Goal: Task Accomplishment & Management: Use online tool/utility

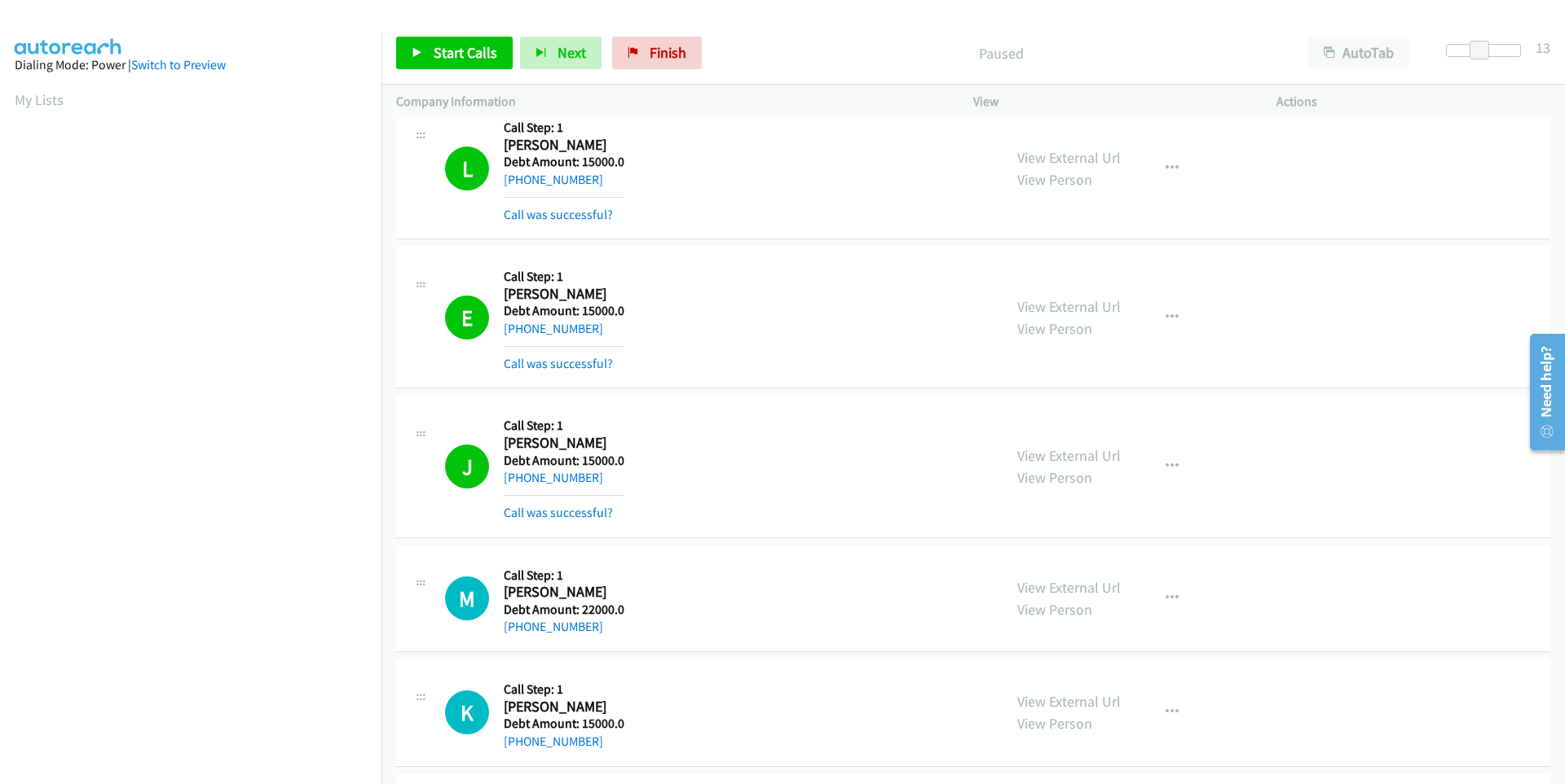
scroll to position [128, 0]
click at [453, 44] on span "Start Calls" at bounding box center [465, 53] width 64 height 18
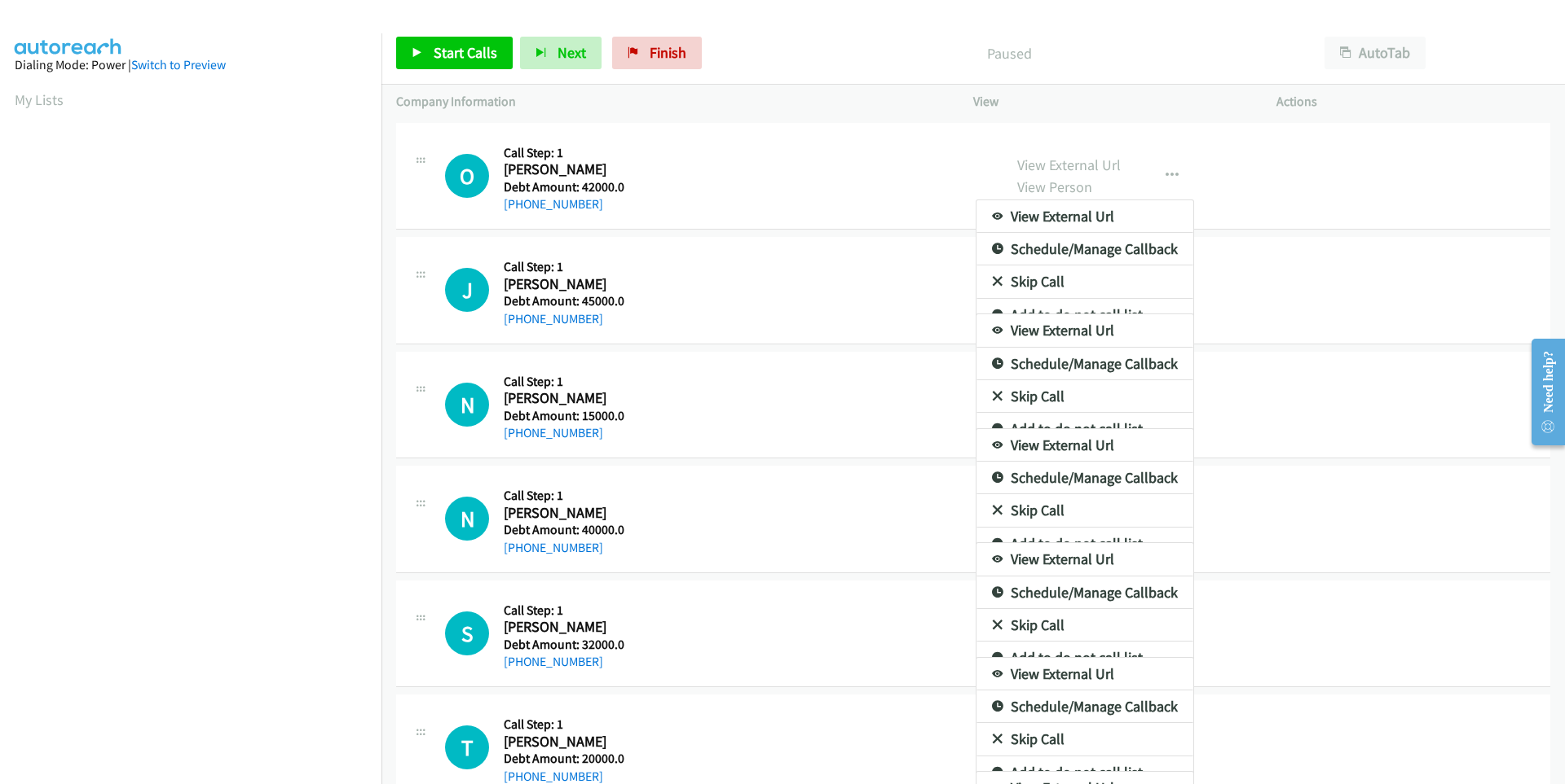
click at [391, 57] on div at bounding box center [782, 392] width 1565 height 784
click at [413, 55] on div at bounding box center [782, 392] width 1565 height 784
click at [433, 49] on div at bounding box center [782, 392] width 1565 height 784
click at [859, 12] on div at bounding box center [782, 392] width 1565 height 784
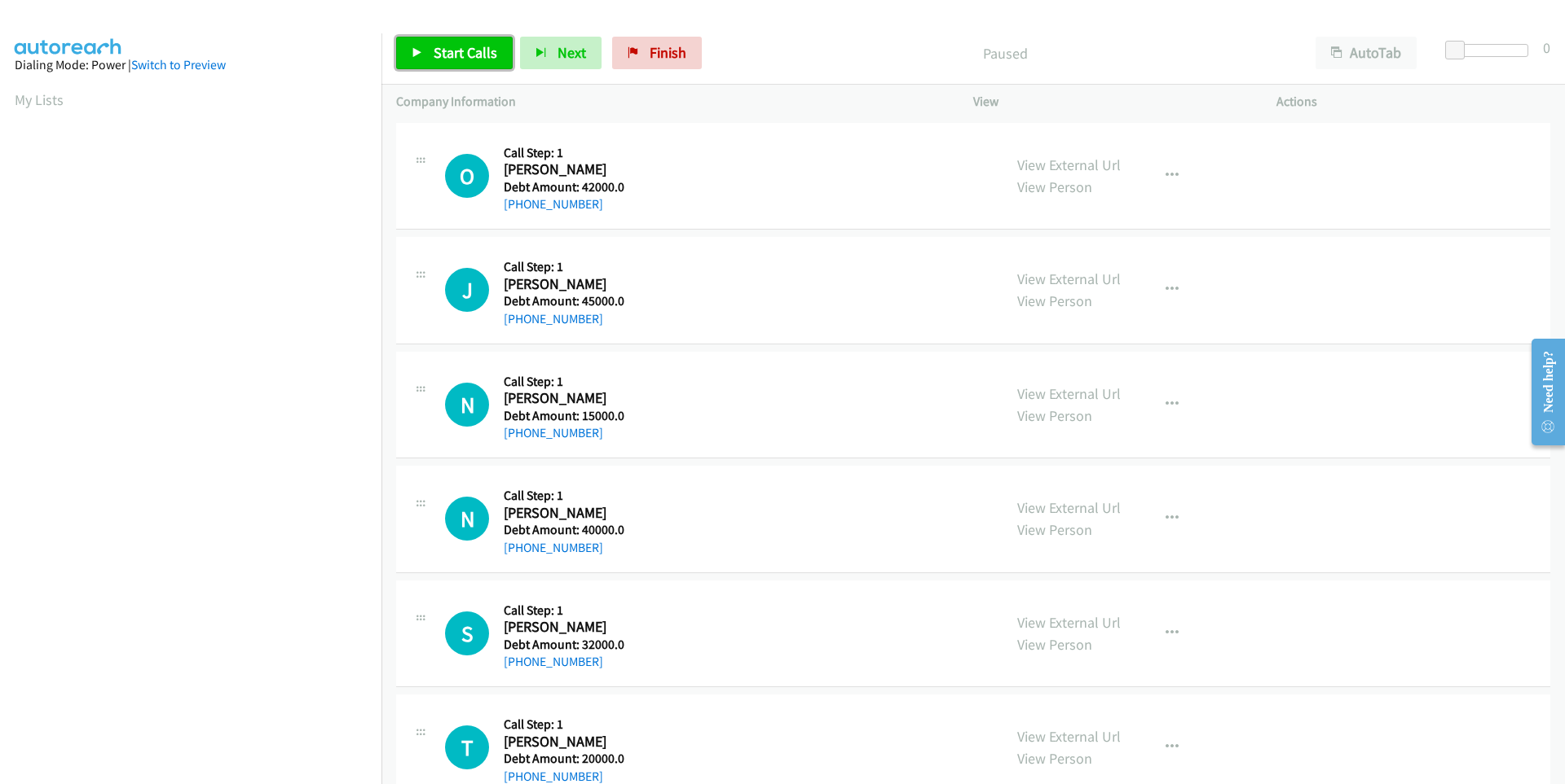
click at [439, 63] on link "Start Calls" at bounding box center [455, 53] width 116 height 32
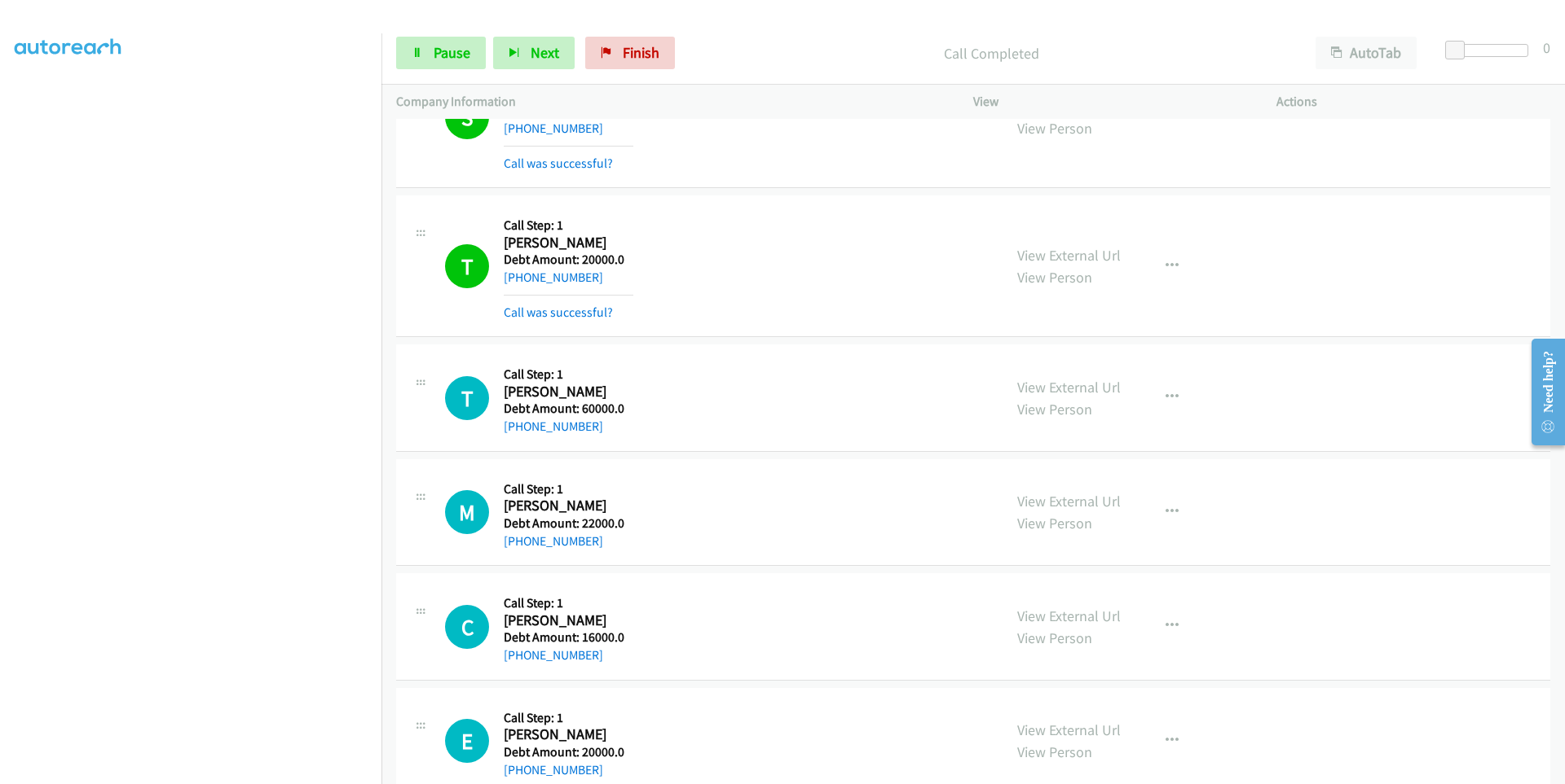
scroll to position [733, 0]
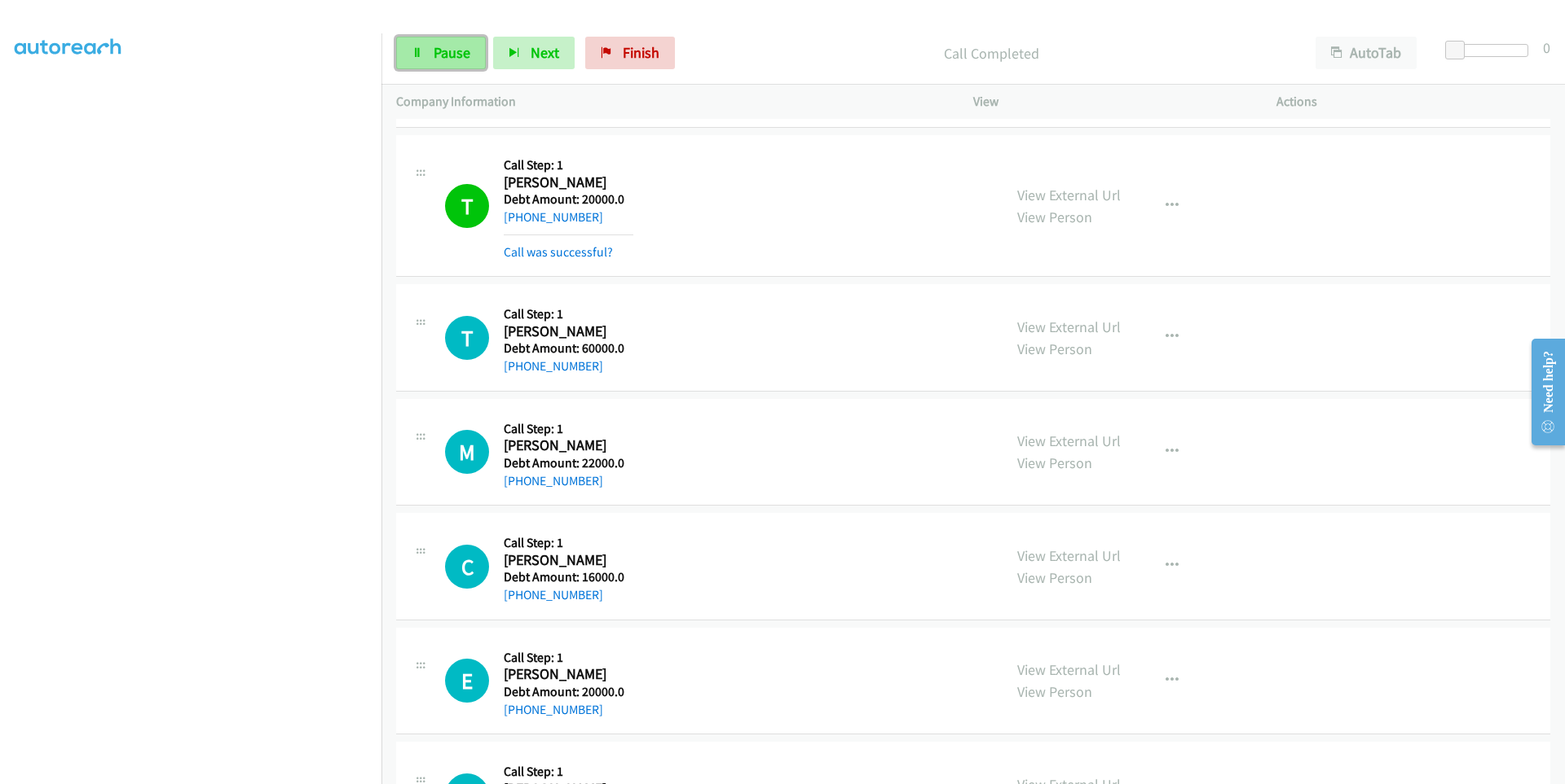
click at [424, 58] on link "Pause" at bounding box center [441, 53] width 90 height 32
drag, startPoint x: 430, startPoint y: 54, endPoint x: 461, endPoint y: 32, distance: 38.0
click at [430, 53] on link "Pause" at bounding box center [441, 53] width 90 height 32
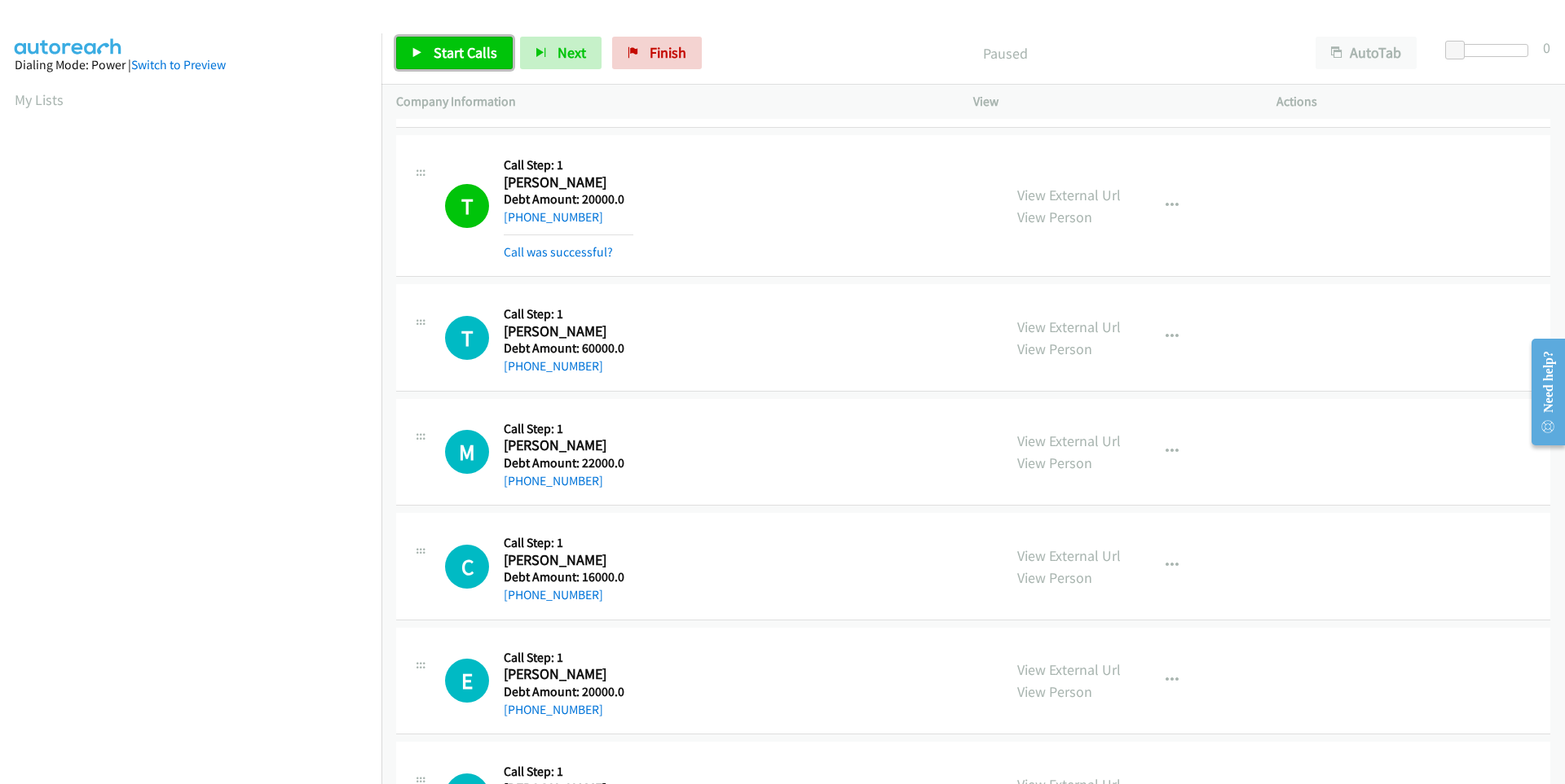
click at [423, 52] on link "Start Calls" at bounding box center [455, 53] width 116 height 32
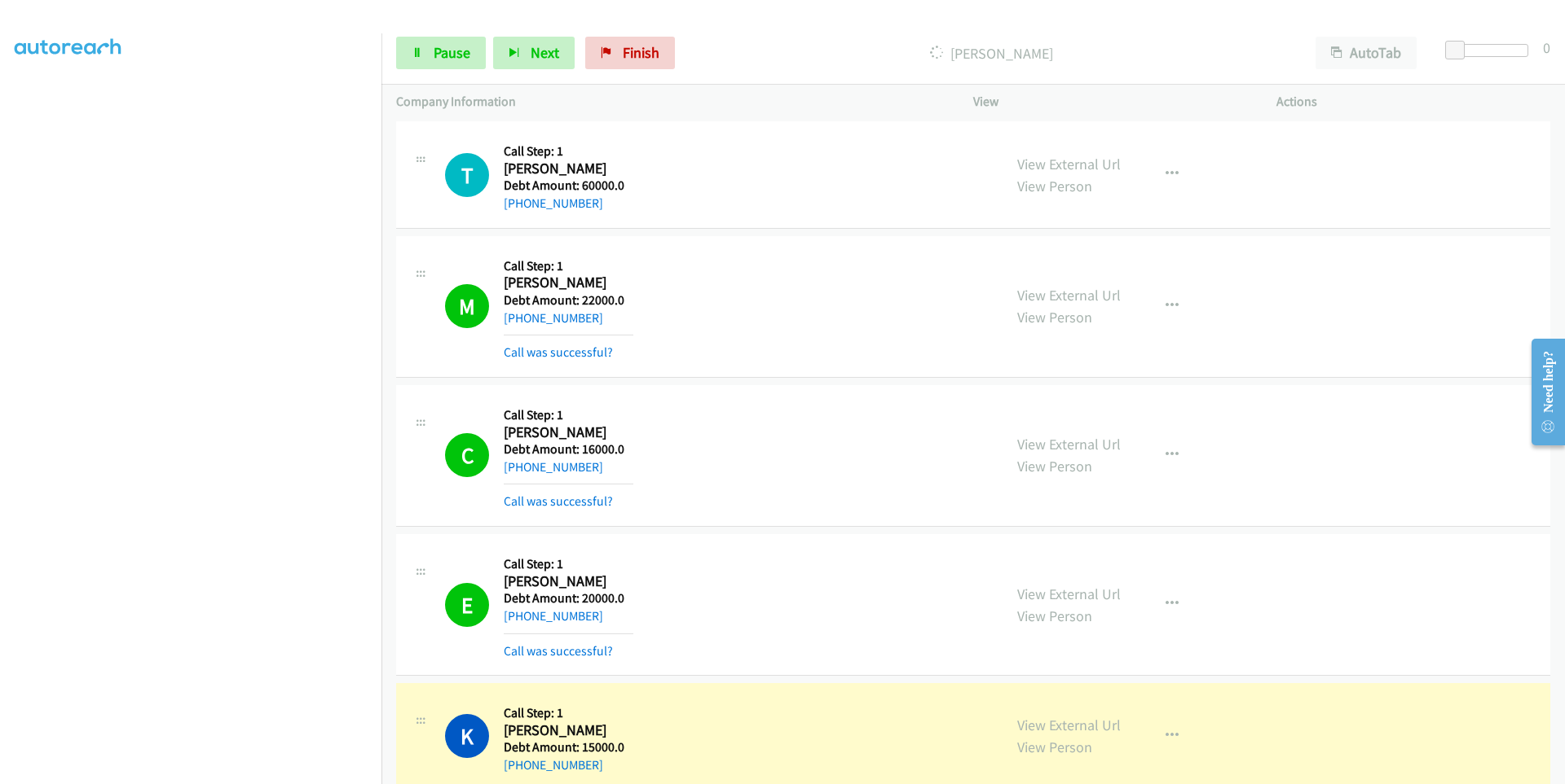
scroll to position [128, 0]
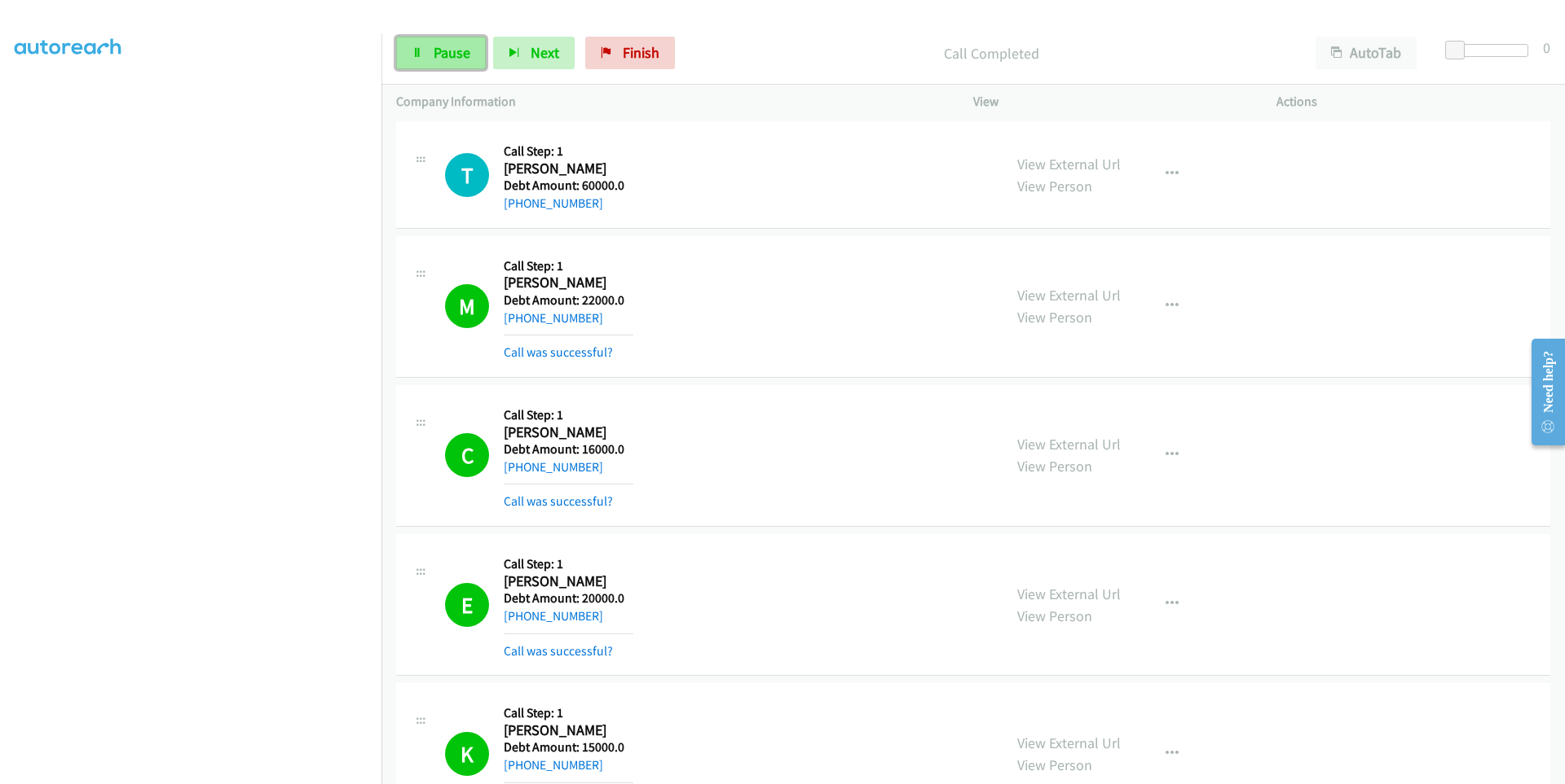
click at [433, 48] on span "Pause" at bounding box center [452, 53] width 37 height 18
click at [433, 63] on link "Start Calls" at bounding box center [455, 53] width 116 height 32
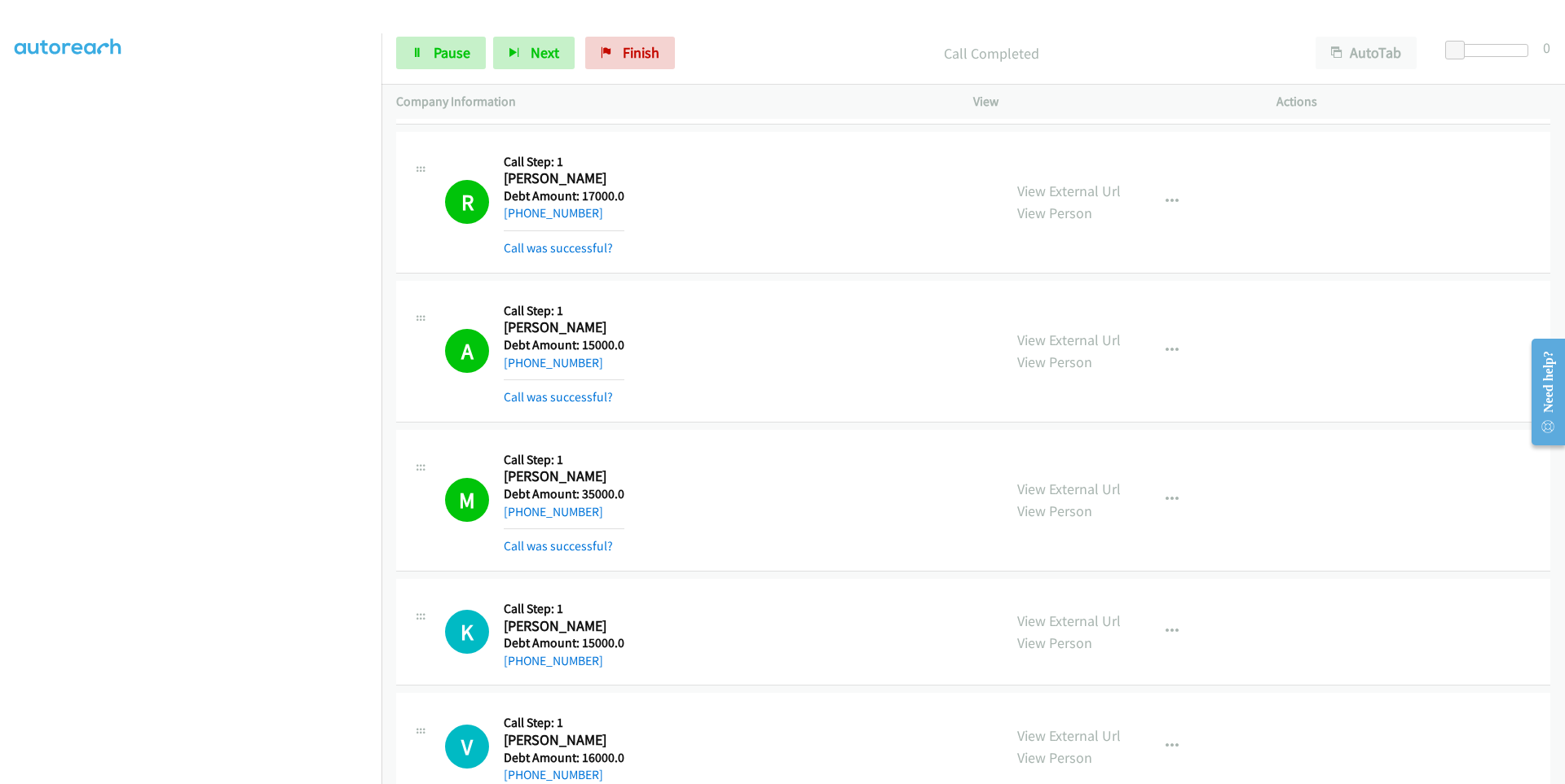
scroll to position [0, 0]
click at [420, 48] on icon at bounding box center [417, 54] width 11 height 11
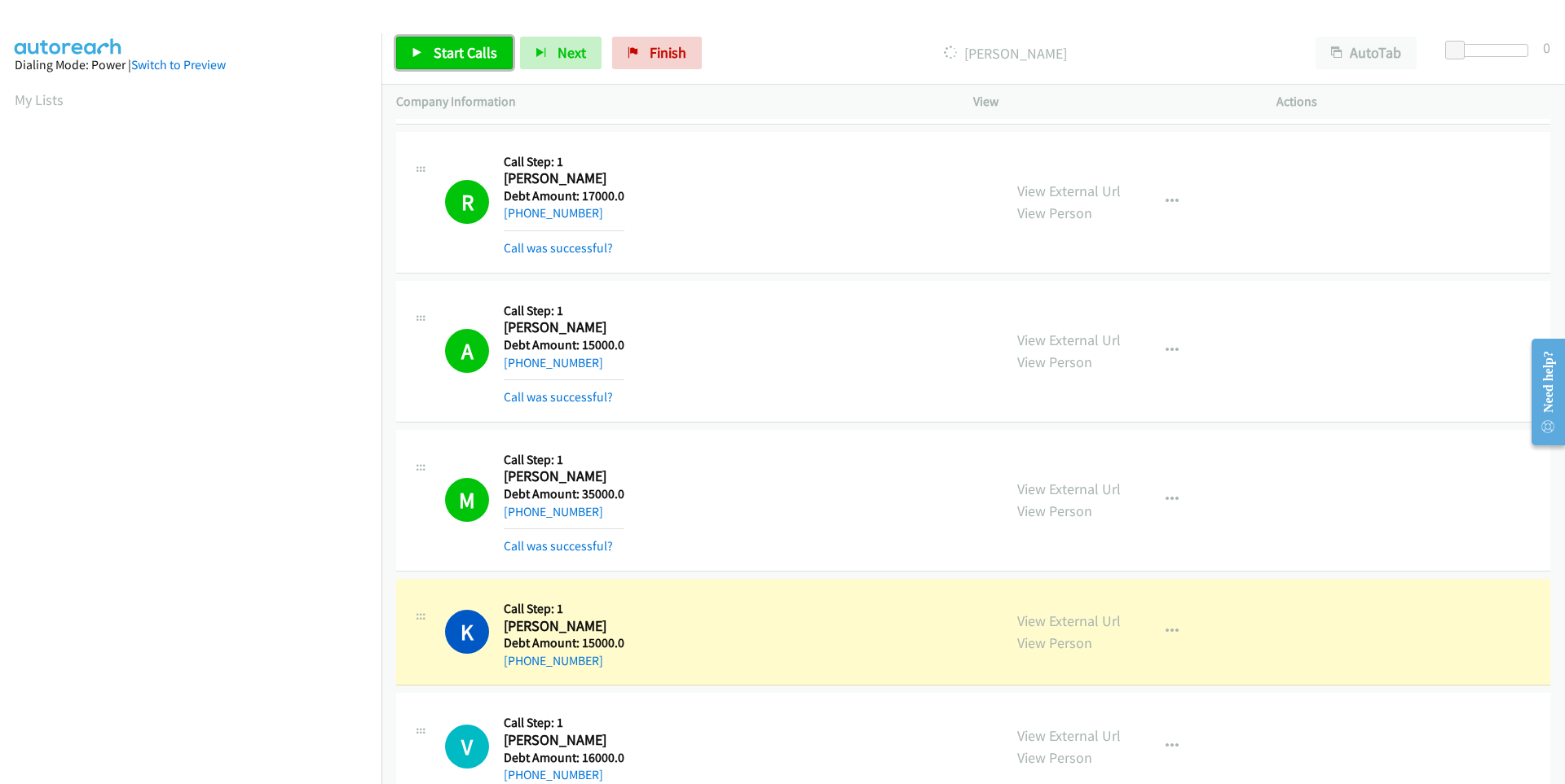
click at [434, 53] on span "Start Calls" at bounding box center [465, 53] width 64 height 18
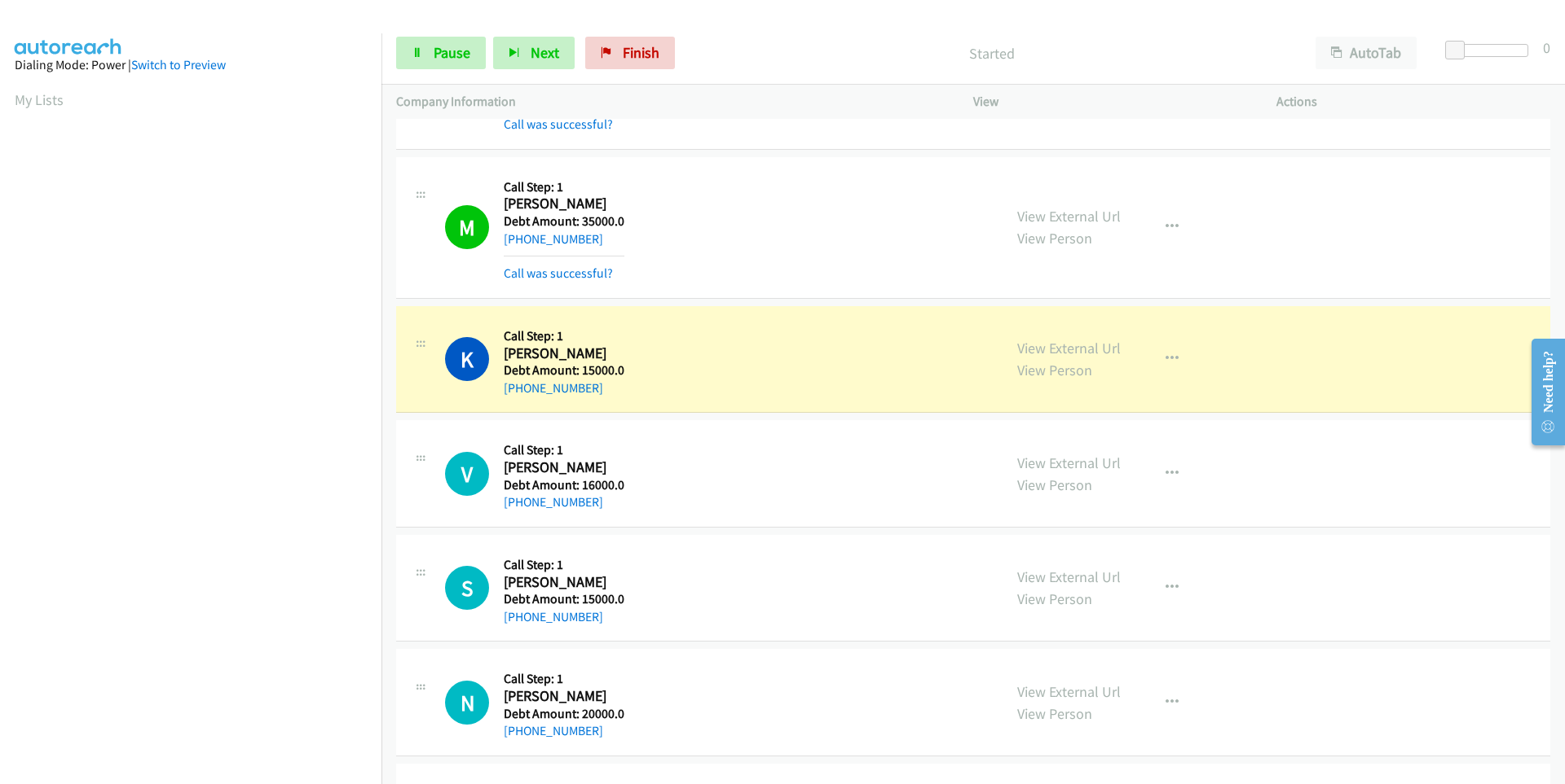
scroll to position [2851, 0]
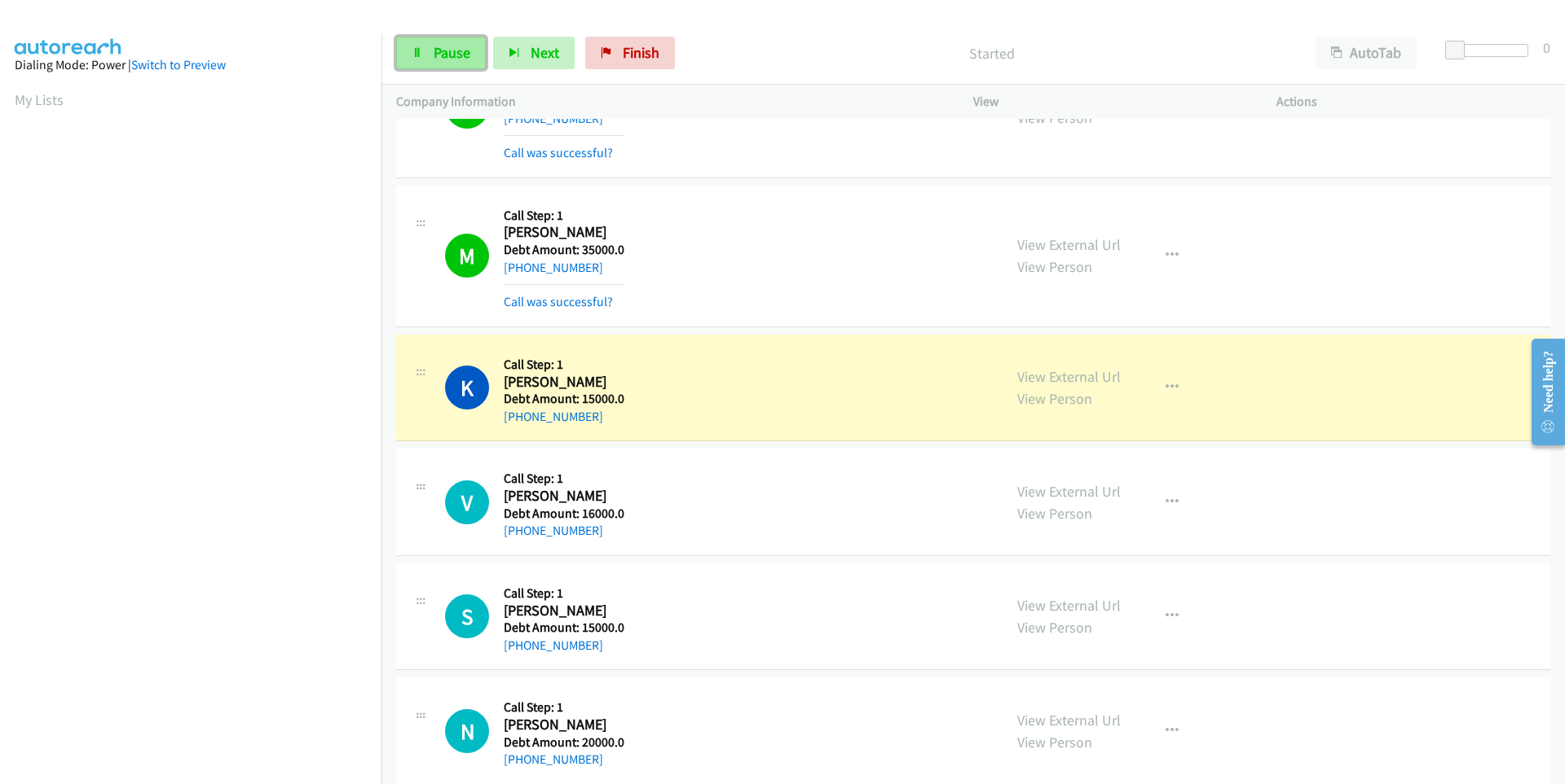
click at [441, 43] on span "Pause" at bounding box center [452, 53] width 37 height 18
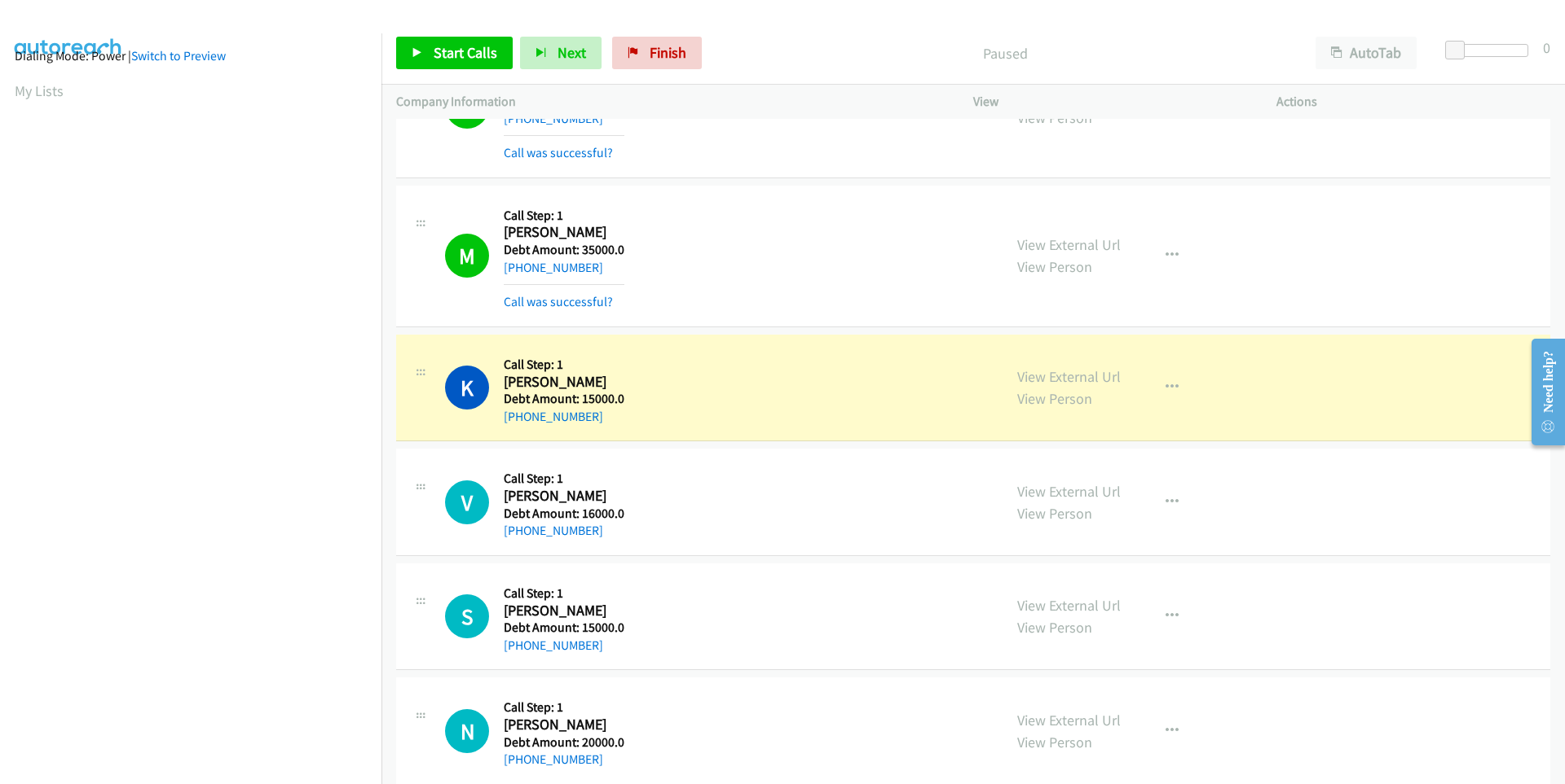
scroll to position [0, 0]
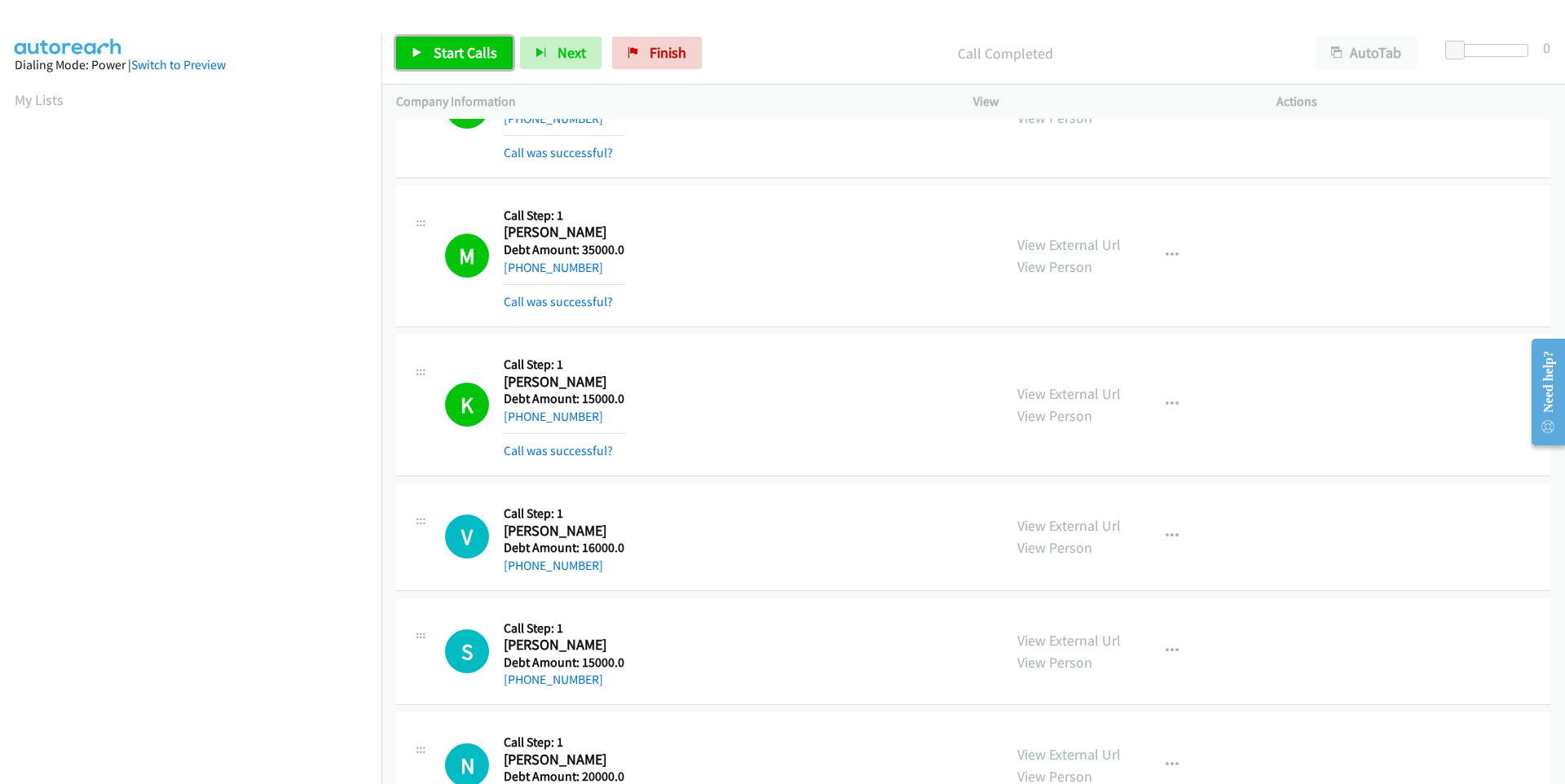
click at [419, 57] on icon at bounding box center [417, 54] width 11 height 11
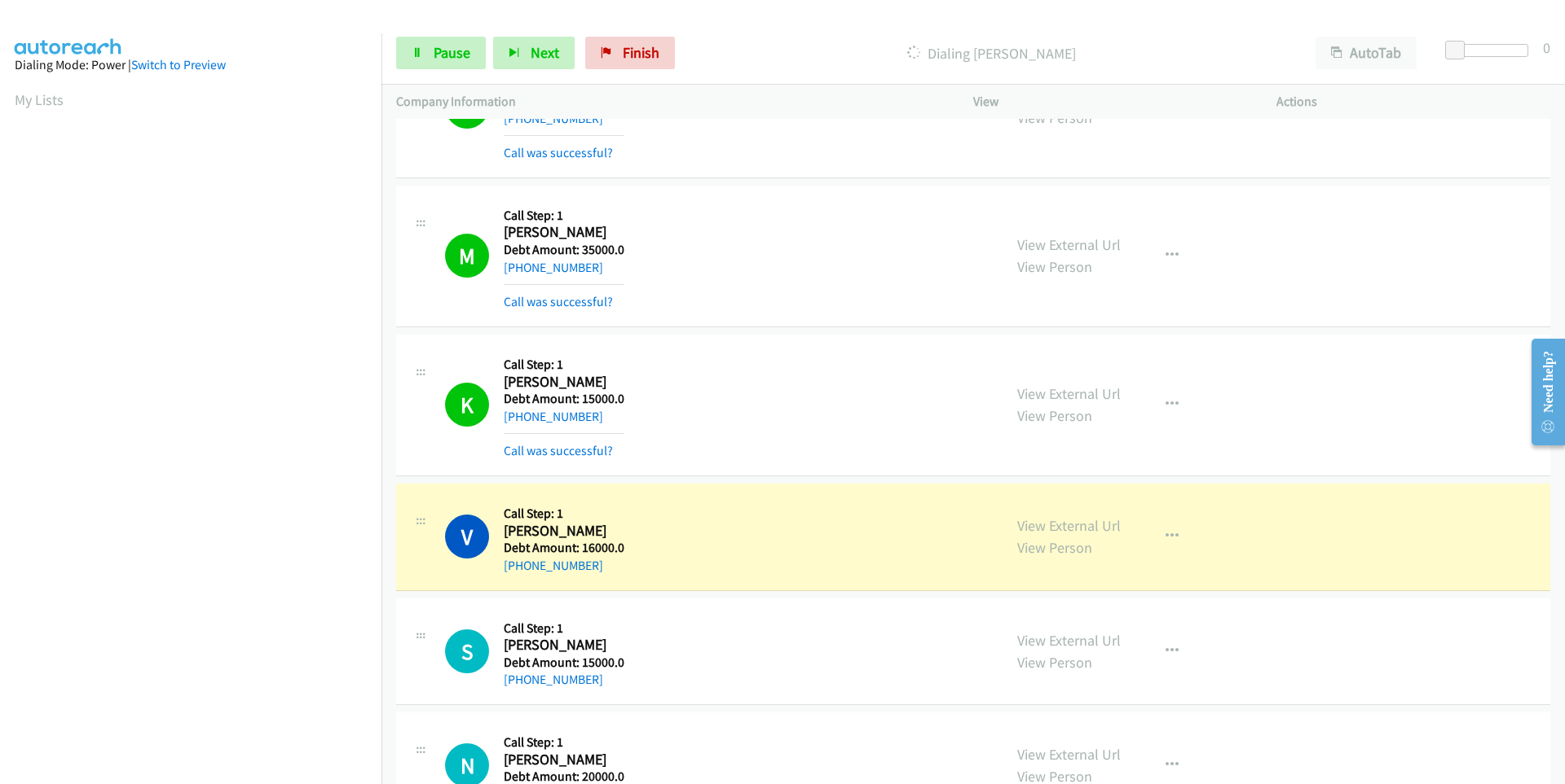
click at [686, 328] on td "M Callback Scheduled Call Step: 1 [PERSON_NAME] America/Los_Angeles Debt Amount…" at bounding box center [973, 256] width 1183 height 149
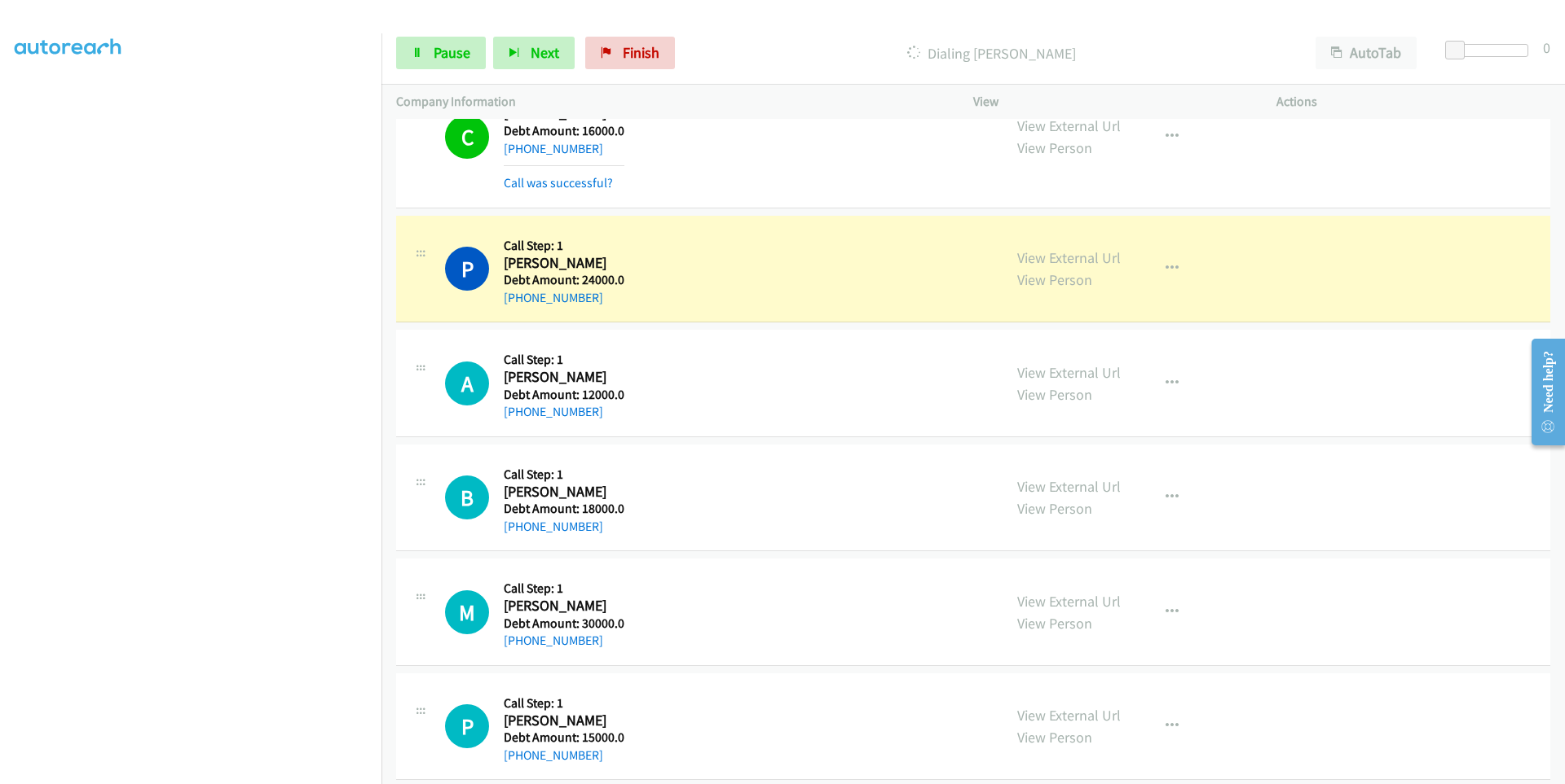
scroll to position [5438, 0]
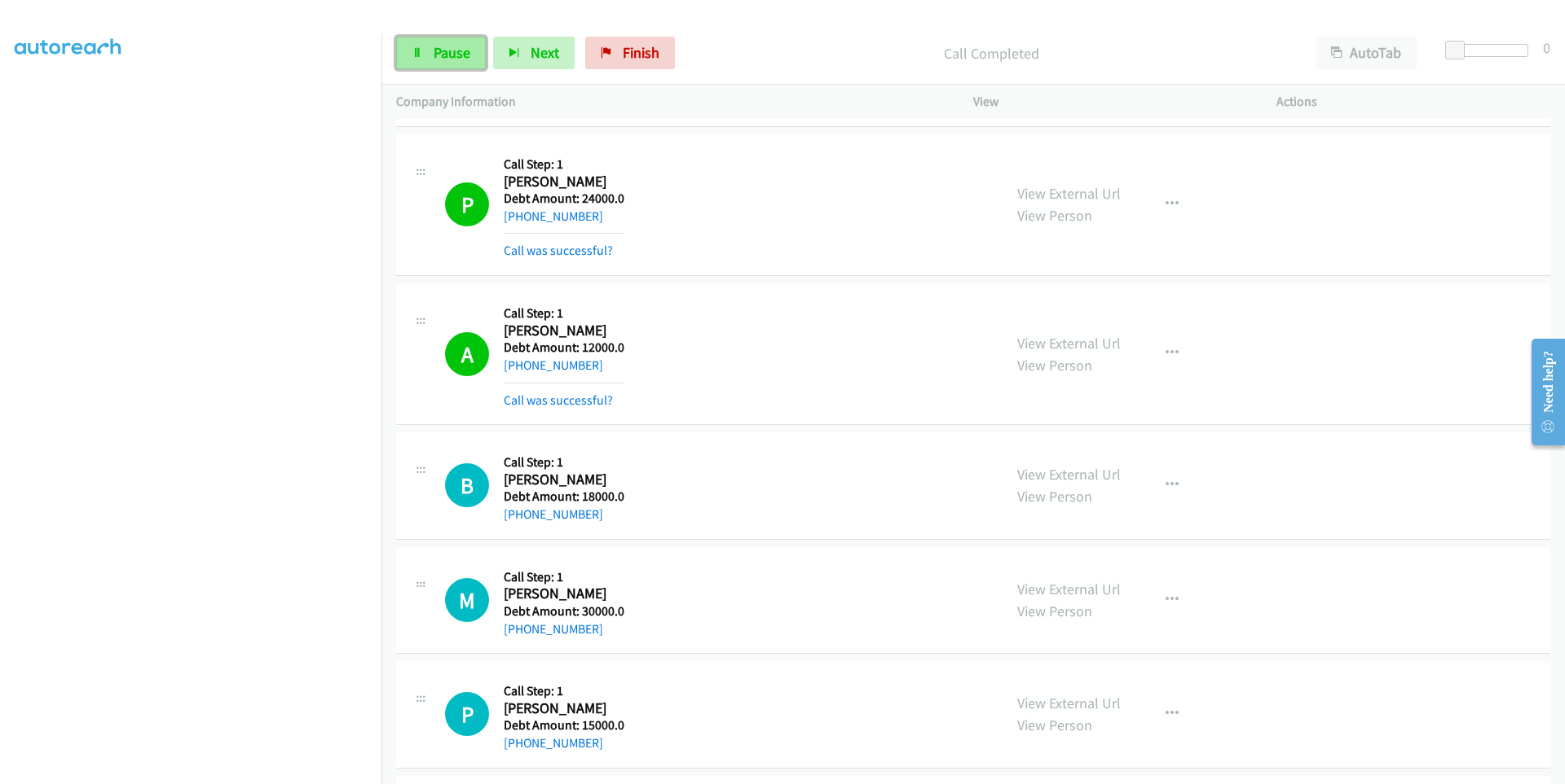
click at [427, 64] on link "Pause" at bounding box center [441, 53] width 90 height 32
click at [425, 53] on link "Start Calls" at bounding box center [455, 53] width 116 height 32
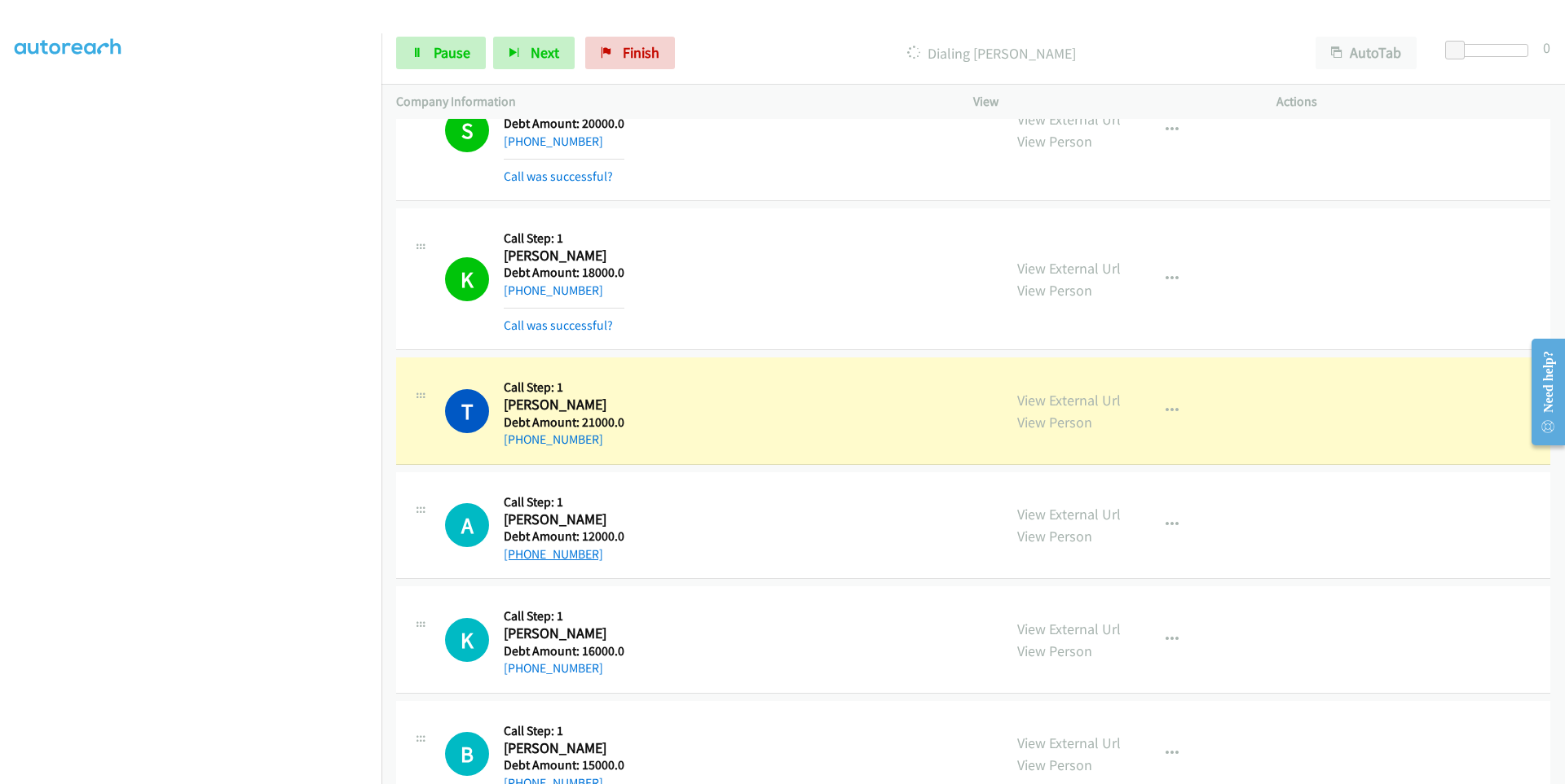
scroll to position [6684, 0]
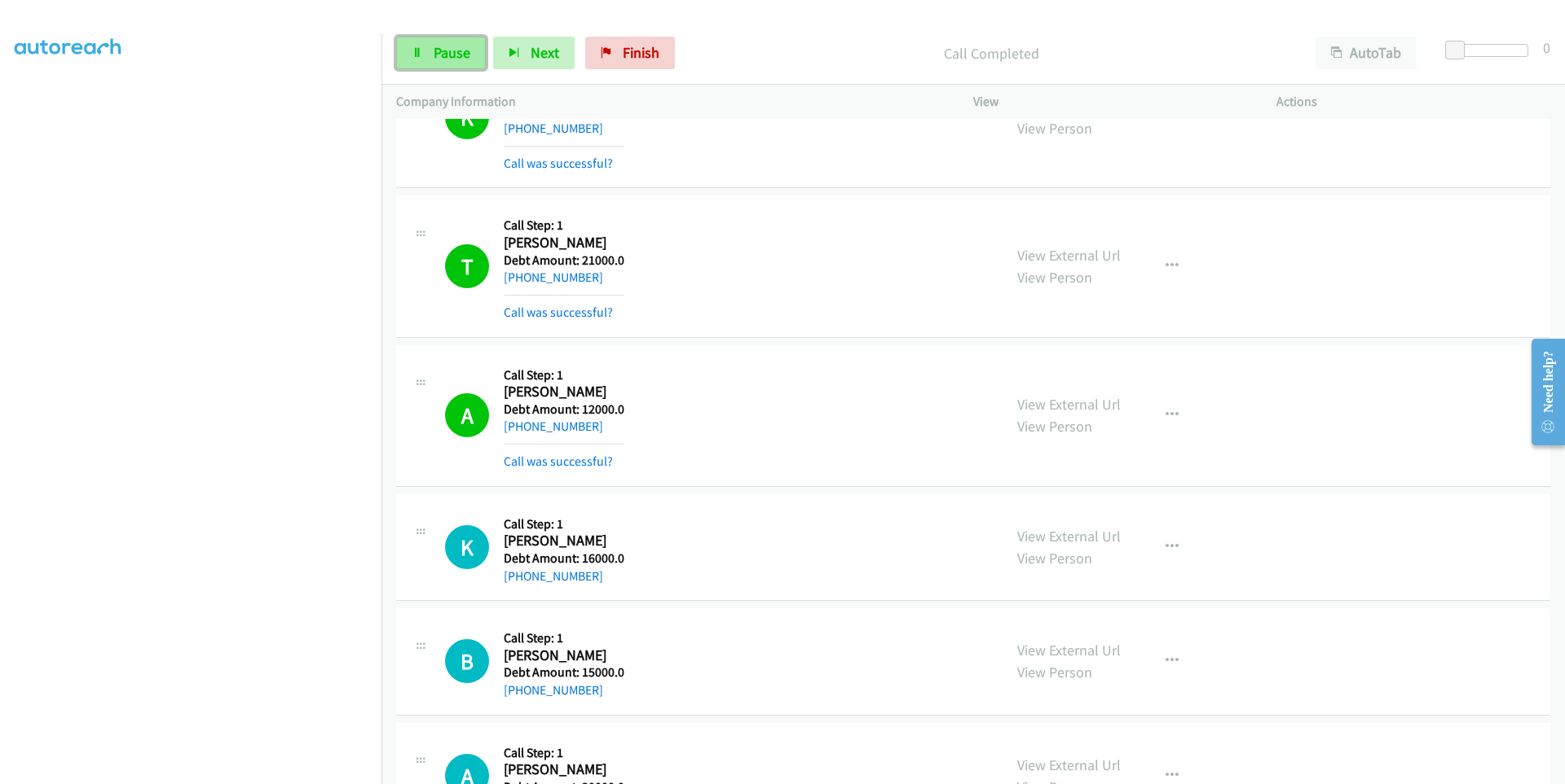
click at [453, 66] on link "Pause" at bounding box center [441, 53] width 90 height 32
click at [437, 64] on link "Start Calls" at bounding box center [455, 53] width 116 height 32
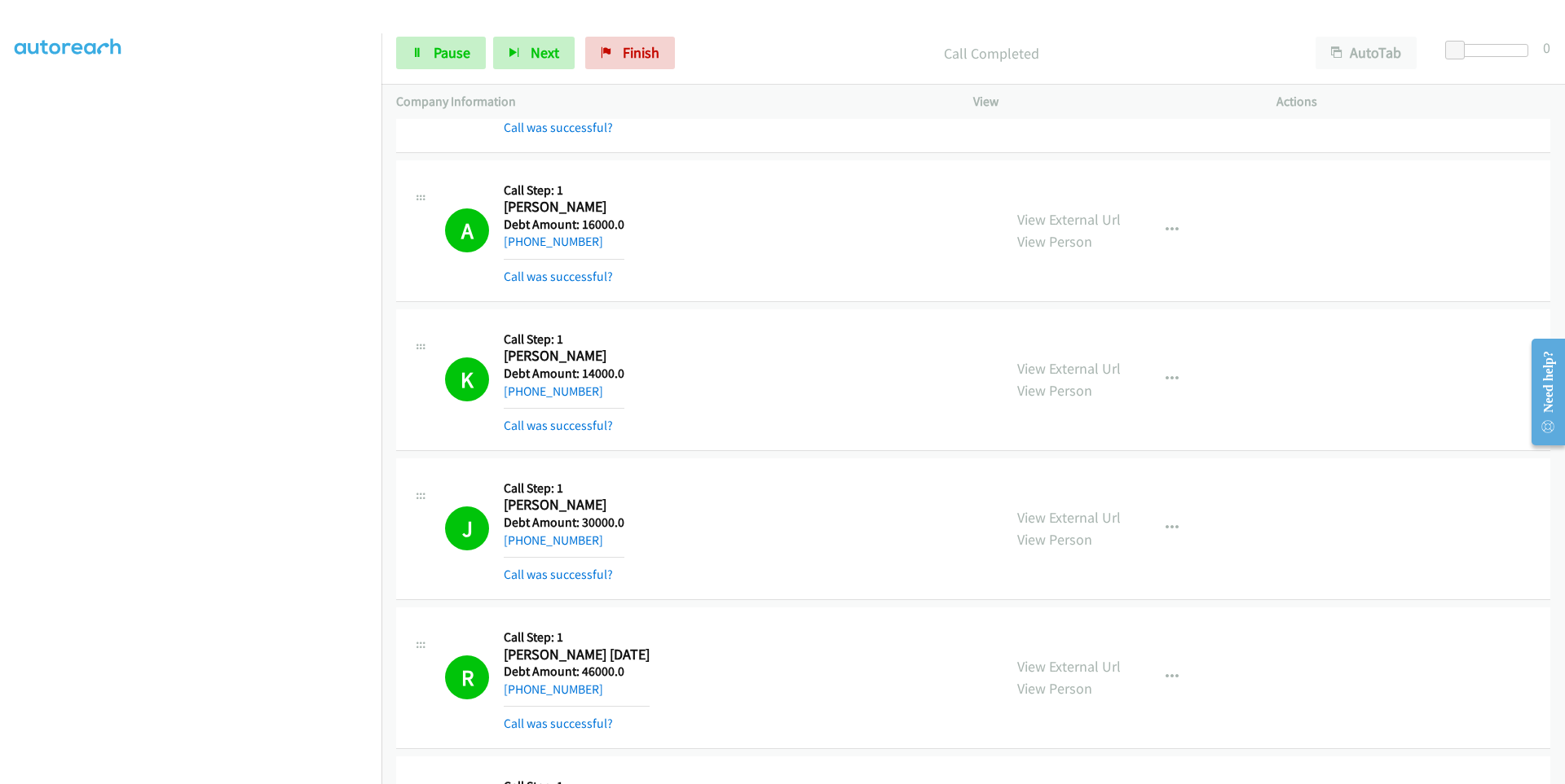
scroll to position [0, 0]
click at [414, 36] on div "Start Calls Pause Next Finish Call Completed AutoTab AutoTab 0" at bounding box center [973, 54] width 1183 height 63
click at [428, 55] on link "Pause" at bounding box center [441, 53] width 90 height 32
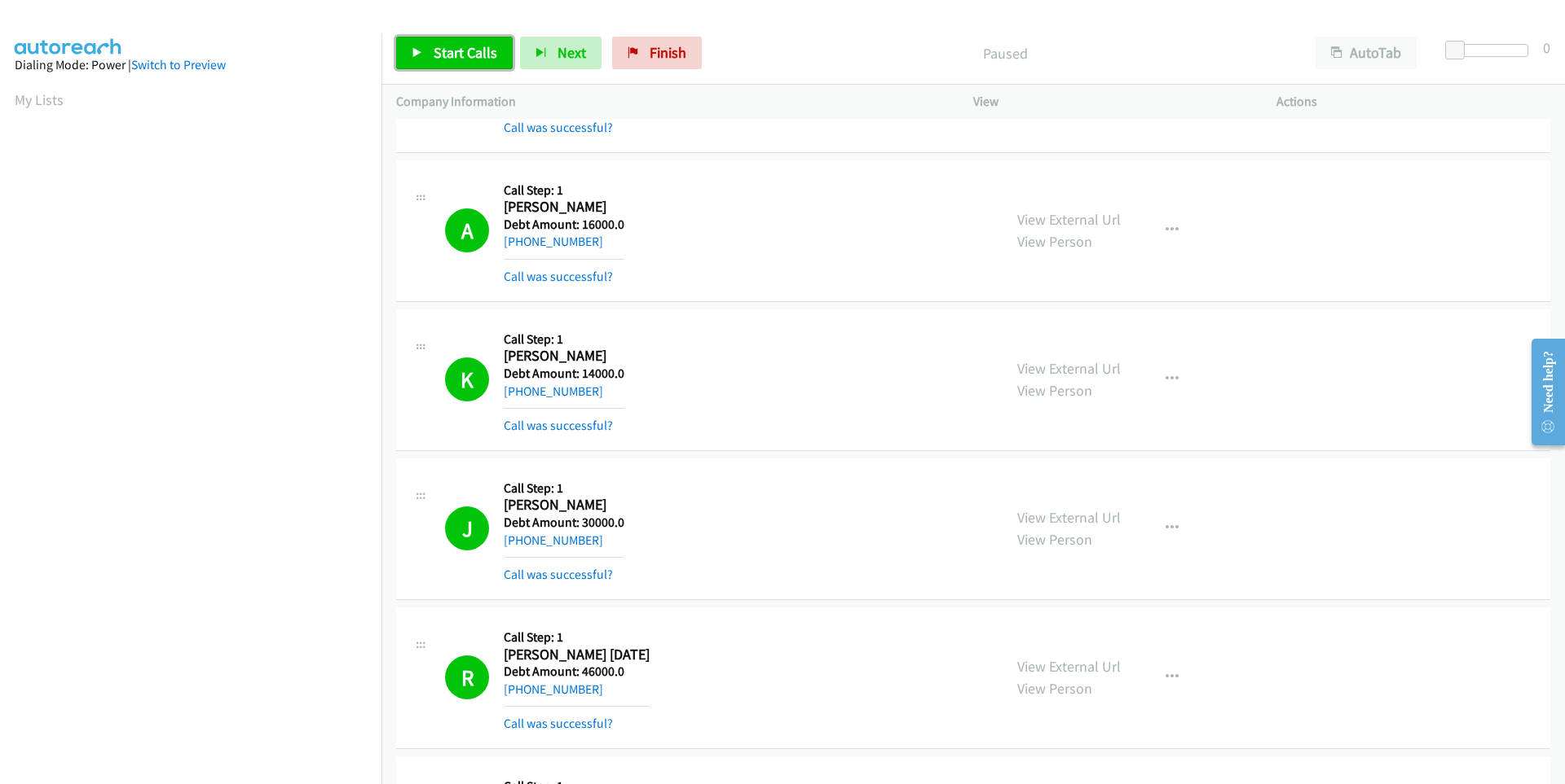
click at [428, 55] on link "Start Calls" at bounding box center [455, 53] width 116 height 32
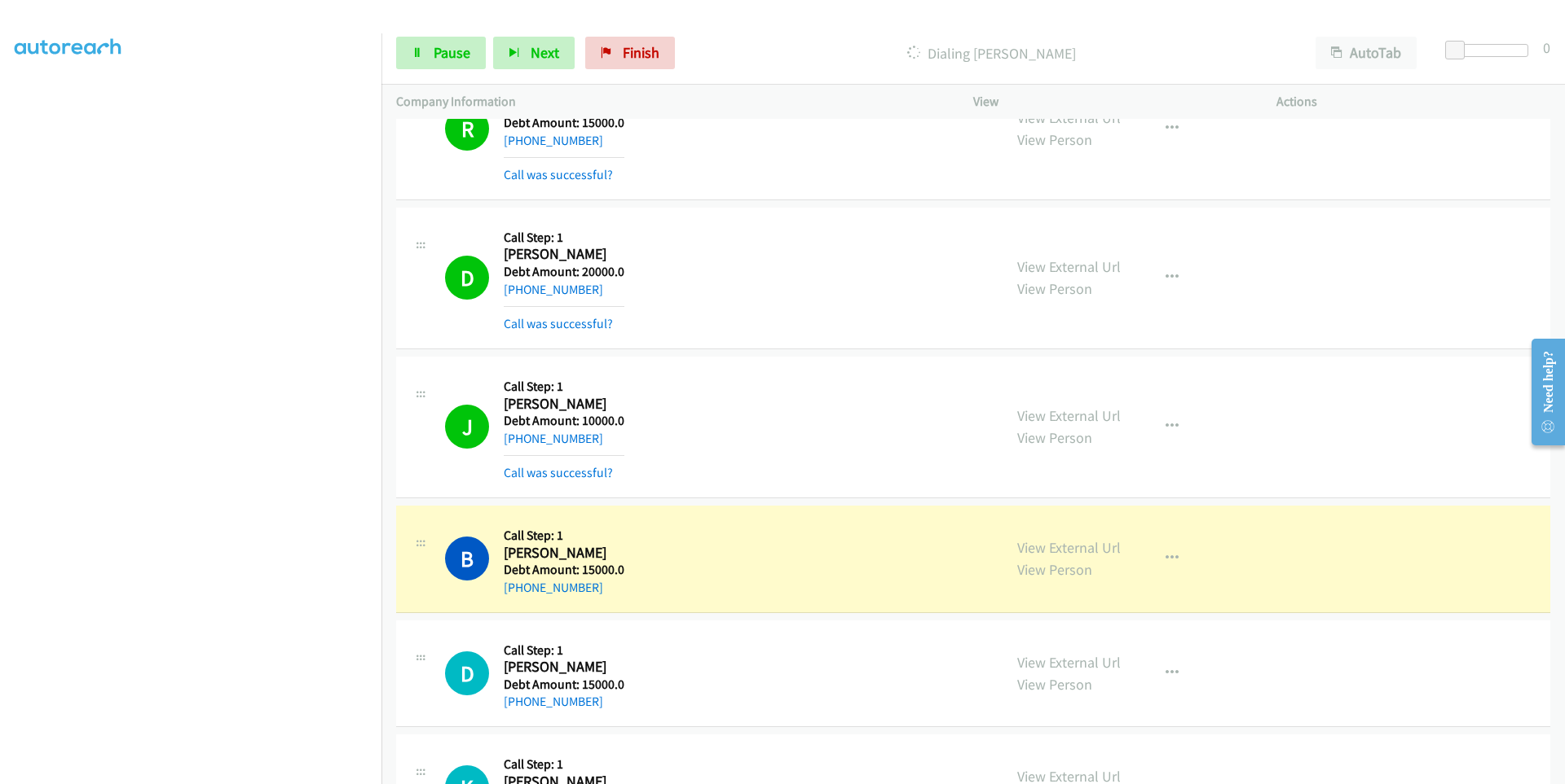
scroll to position [8623, 0]
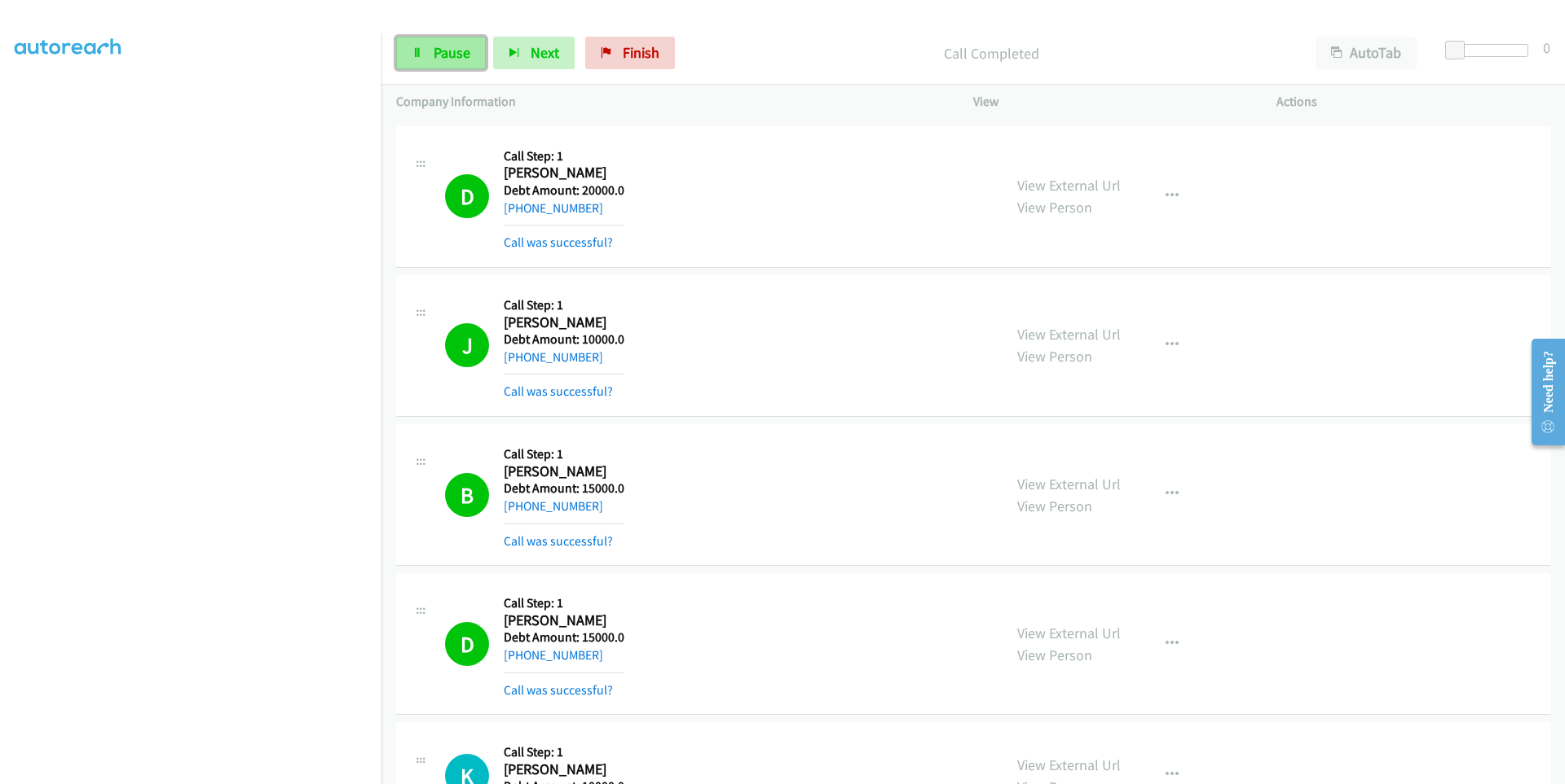
click at [428, 58] on link "Pause" at bounding box center [441, 53] width 90 height 32
click at [420, 52] on icon at bounding box center [417, 54] width 11 height 11
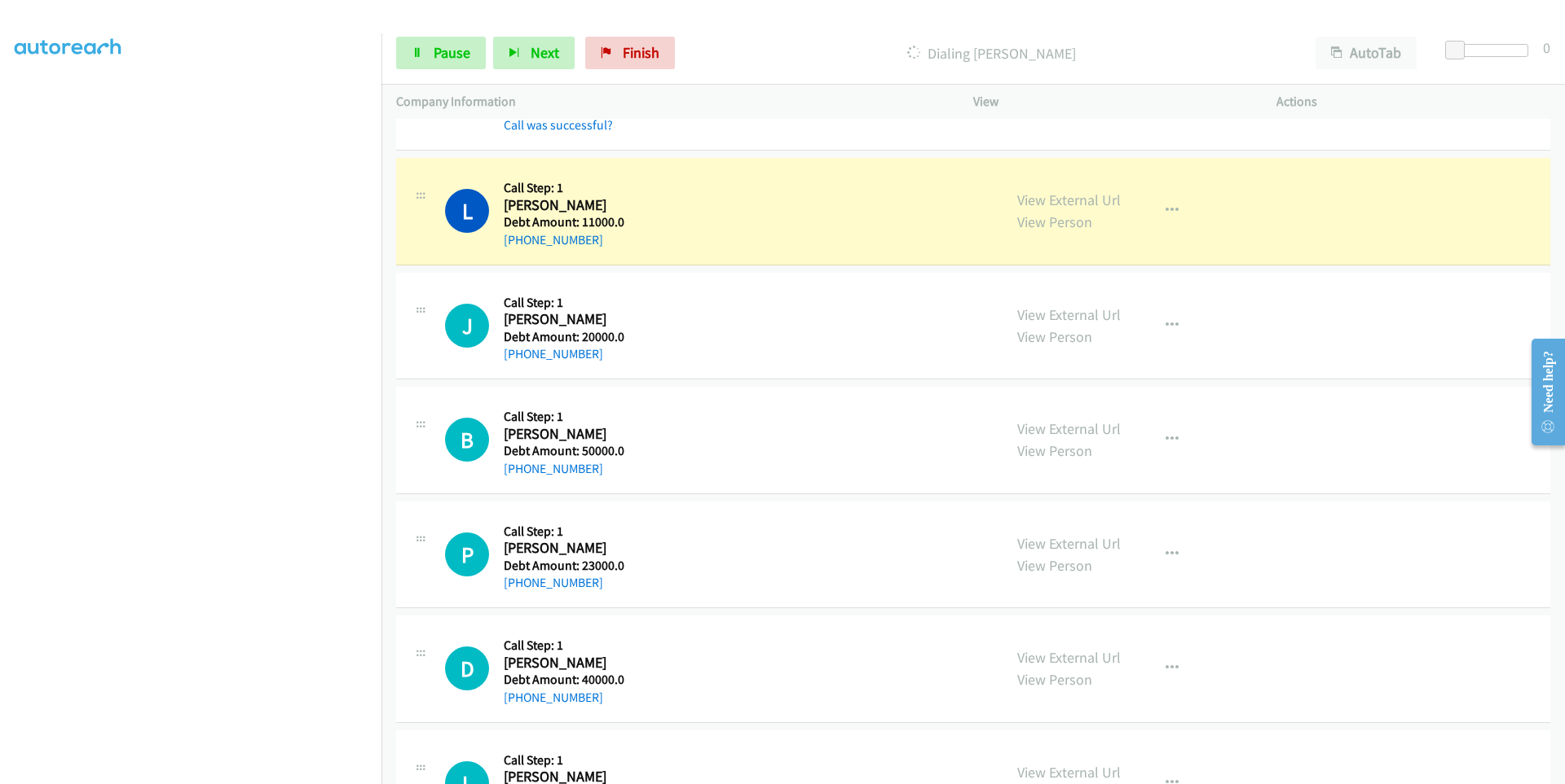
scroll to position [13099, 0]
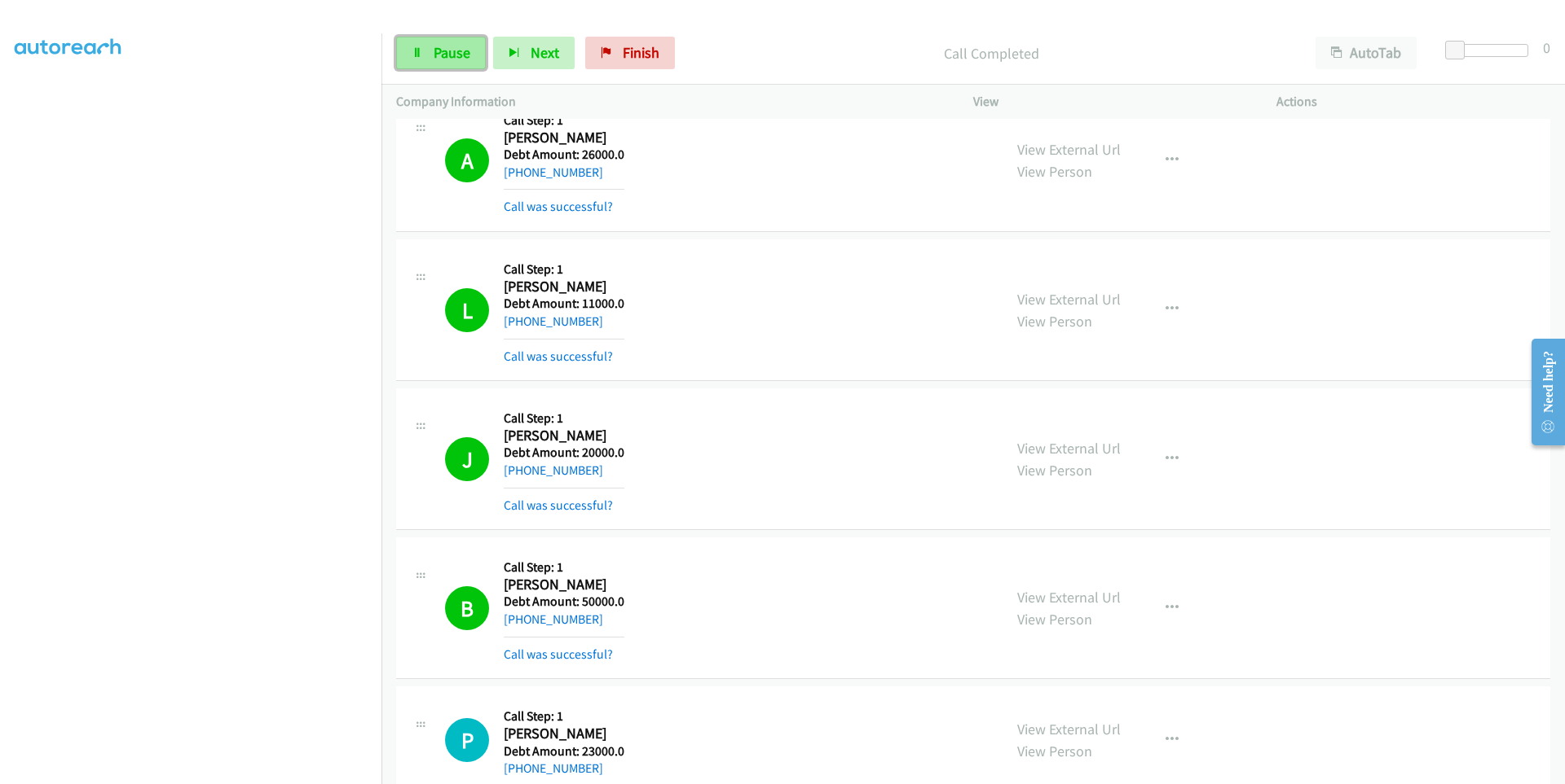
click at [453, 62] on link "Pause" at bounding box center [441, 53] width 90 height 32
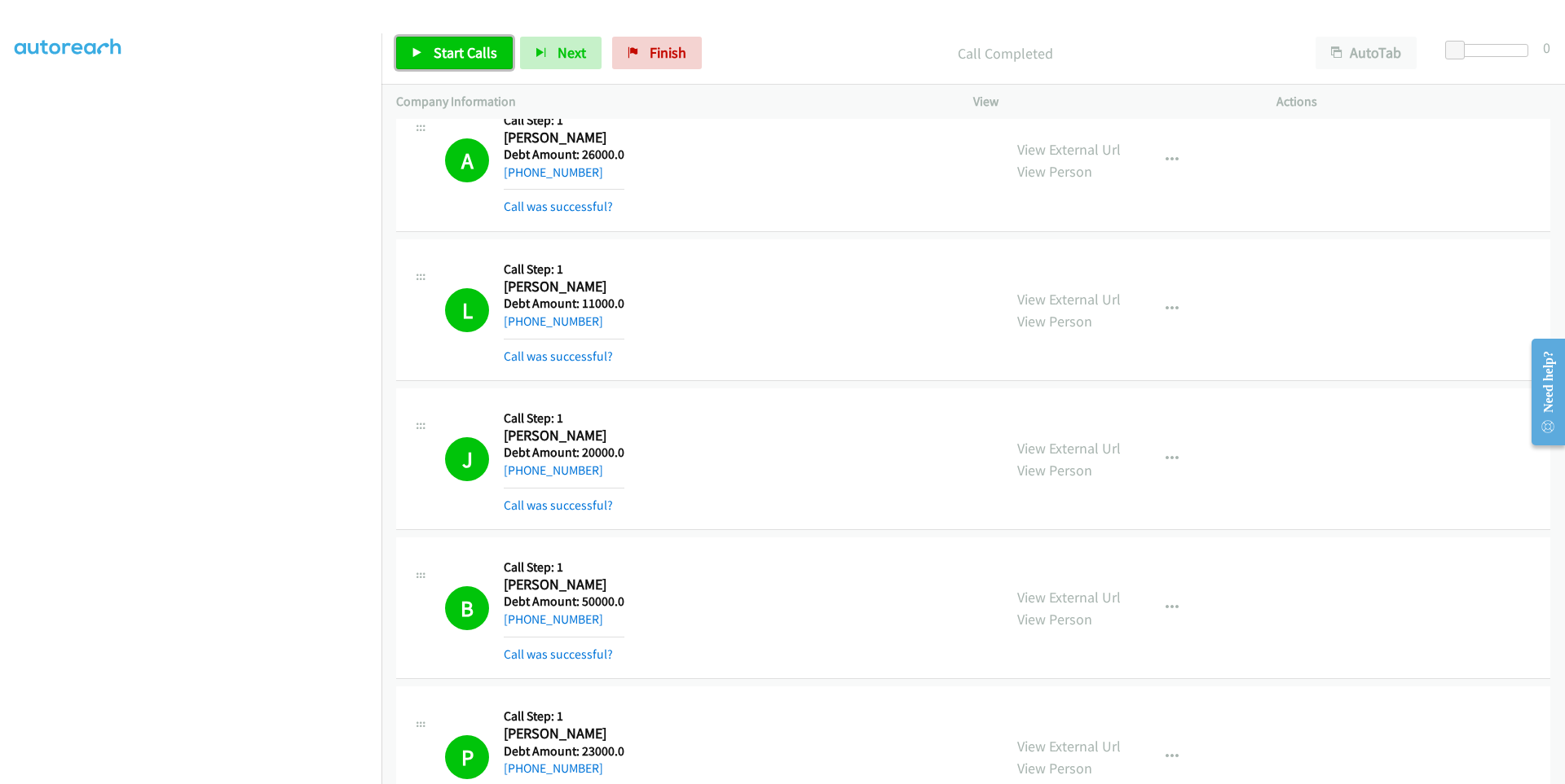
click at [445, 63] on link "Start Calls" at bounding box center [455, 53] width 116 height 32
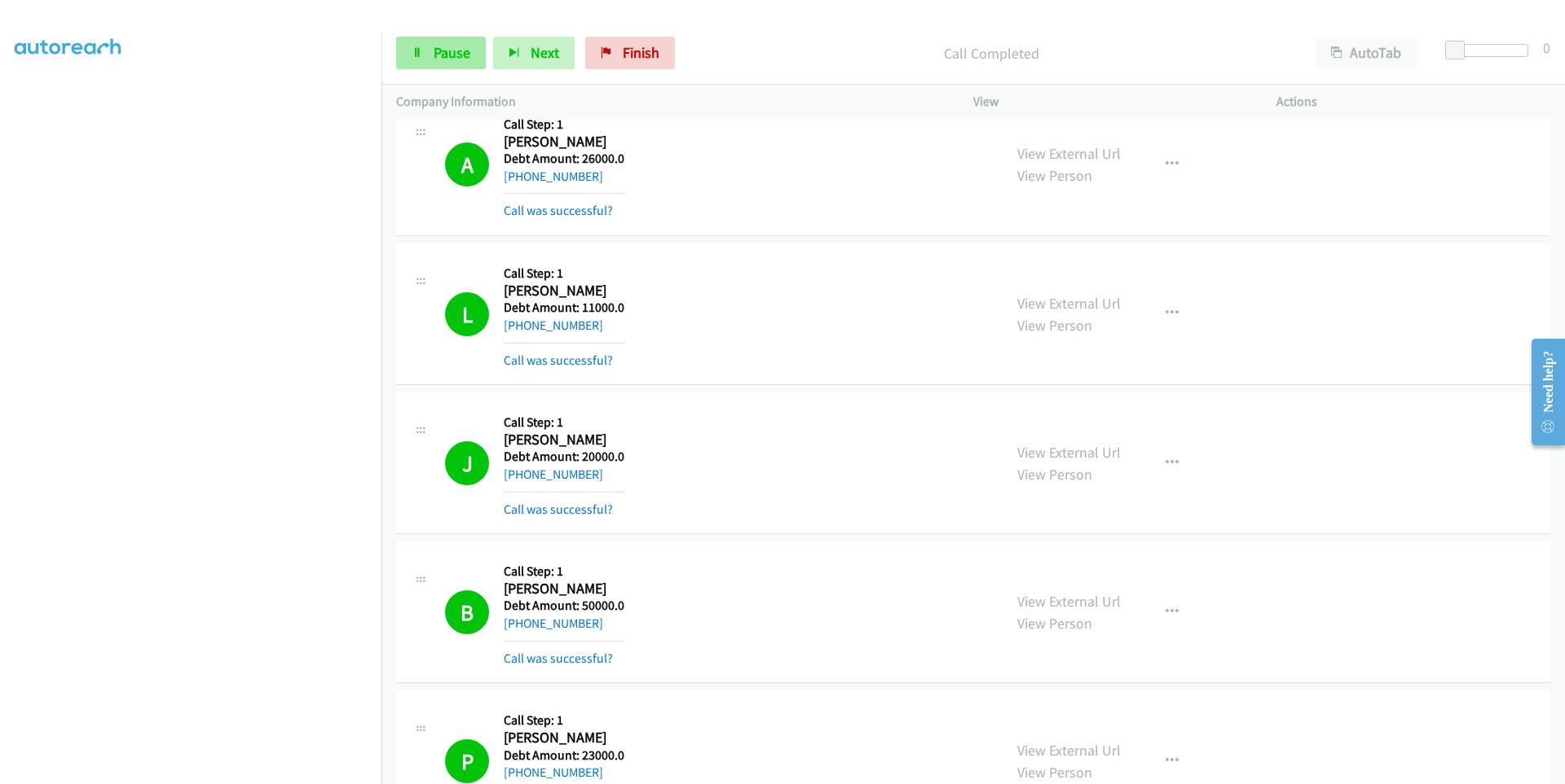
scroll to position [12989, 0]
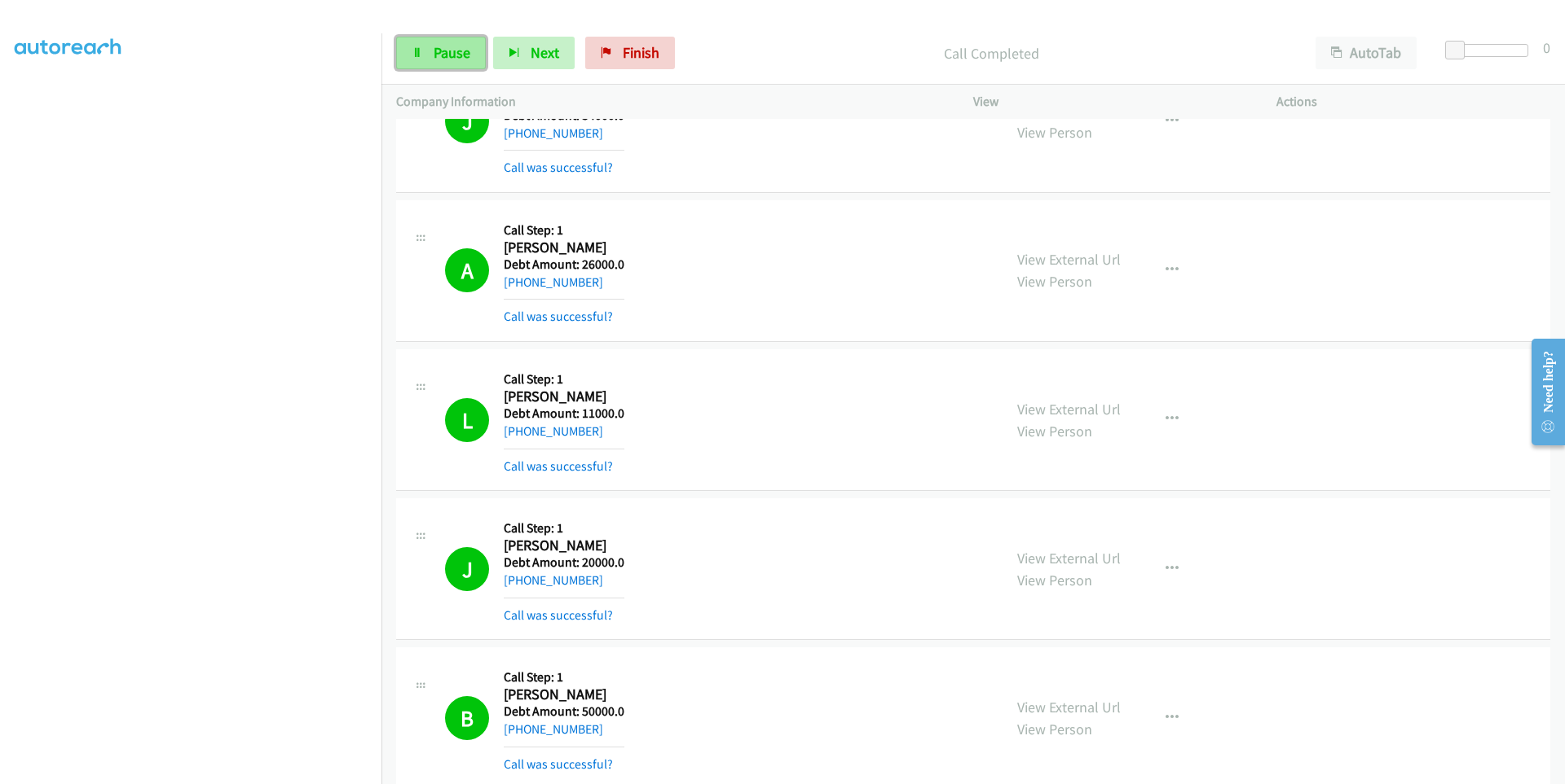
click at [437, 60] on span "Pause" at bounding box center [452, 53] width 37 height 18
click at [431, 56] on link "Start Calls" at bounding box center [455, 53] width 116 height 32
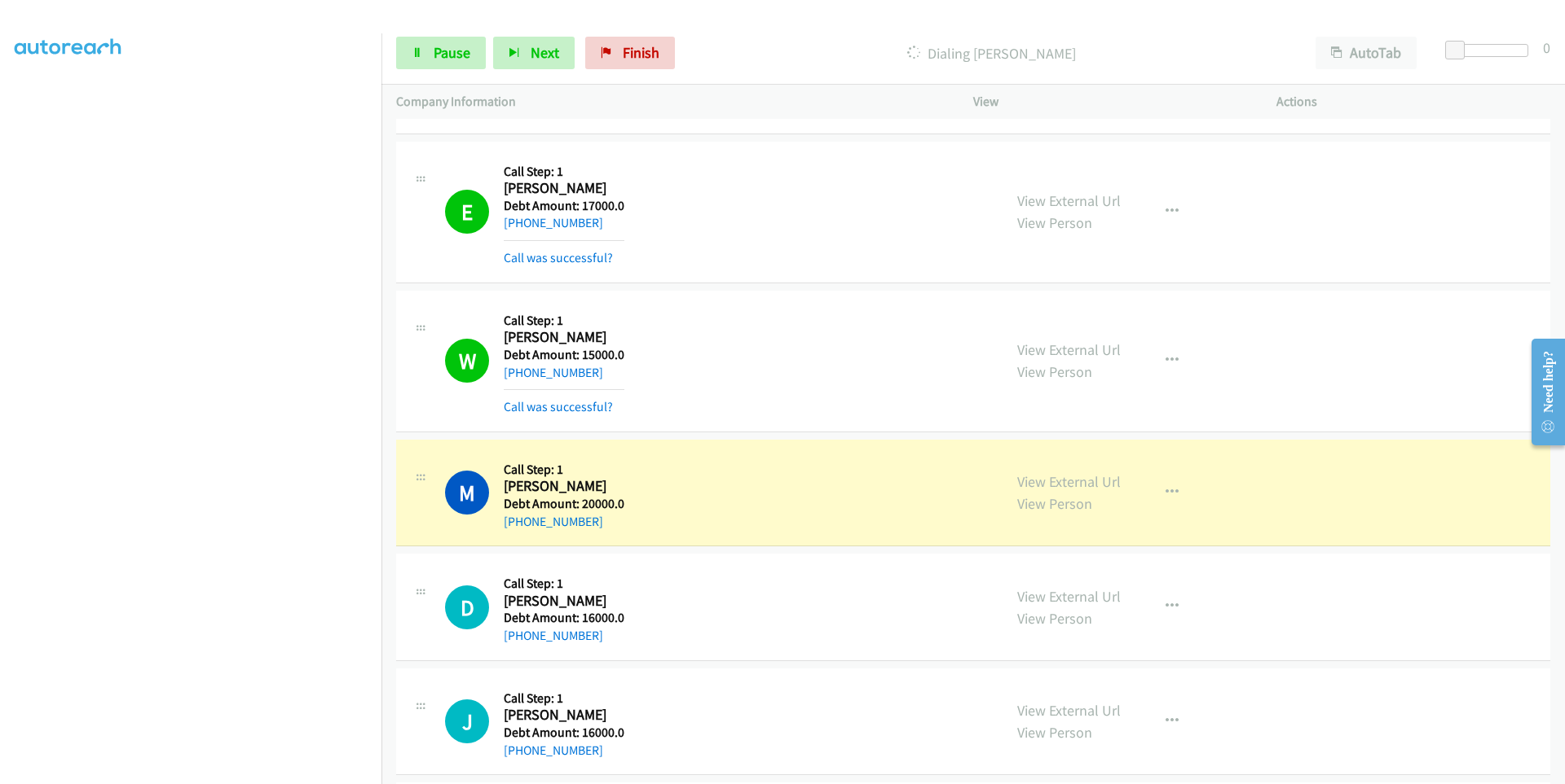
scroll to position [14986, 0]
click at [419, 63] on link "Pause" at bounding box center [441, 53] width 90 height 32
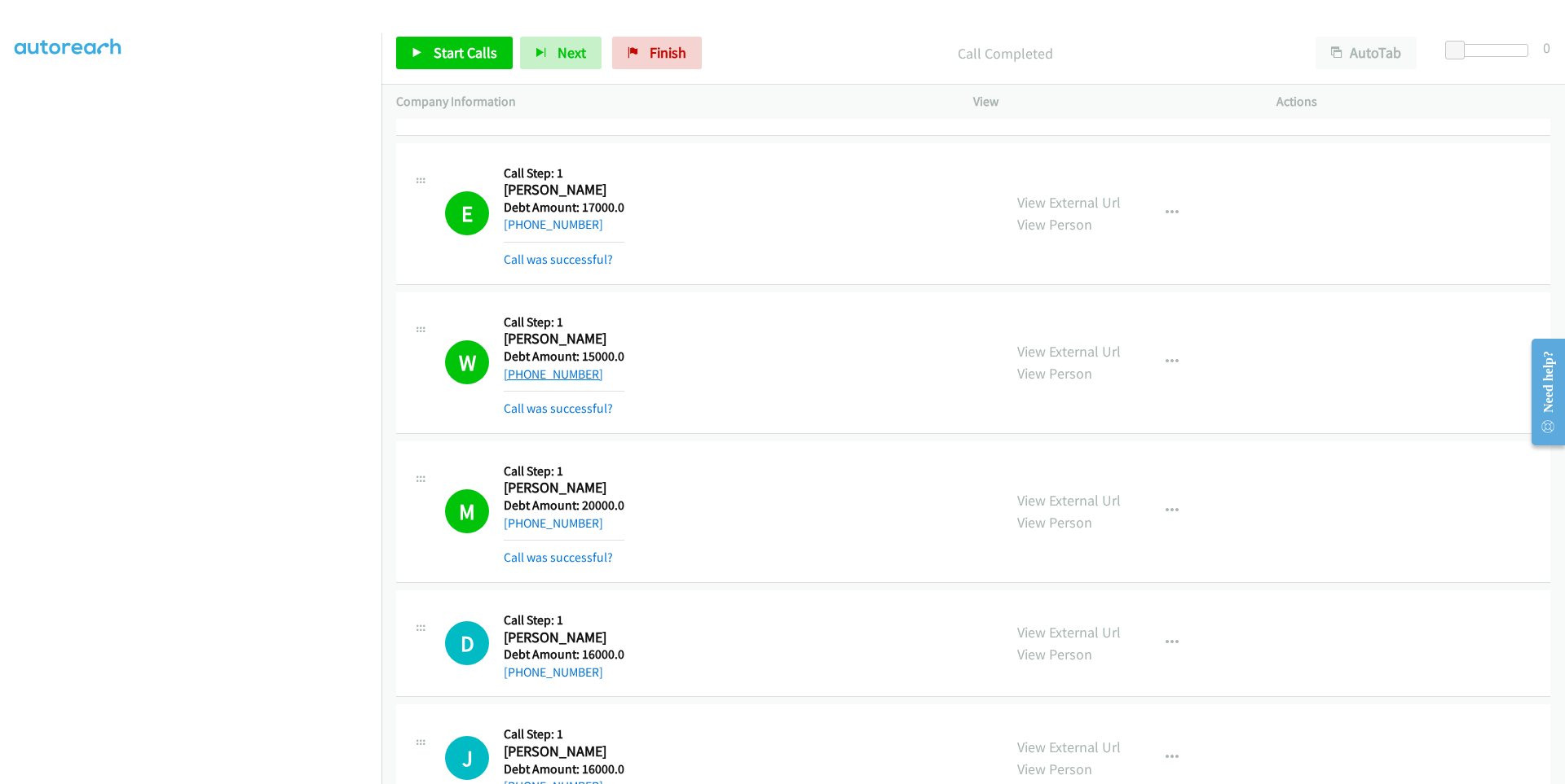
click at [556, 375] on link "[PHONE_NUMBER]" at bounding box center [553, 374] width 100 height 16
drag, startPoint x: 607, startPoint y: 378, endPoint x: 515, endPoint y: 377, distance: 92.0
click at [515, 377] on div "[PHONE_NUMBER]" at bounding box center [564, 374] width 121 height 19
copy link "[PHONE_NUMBER]"
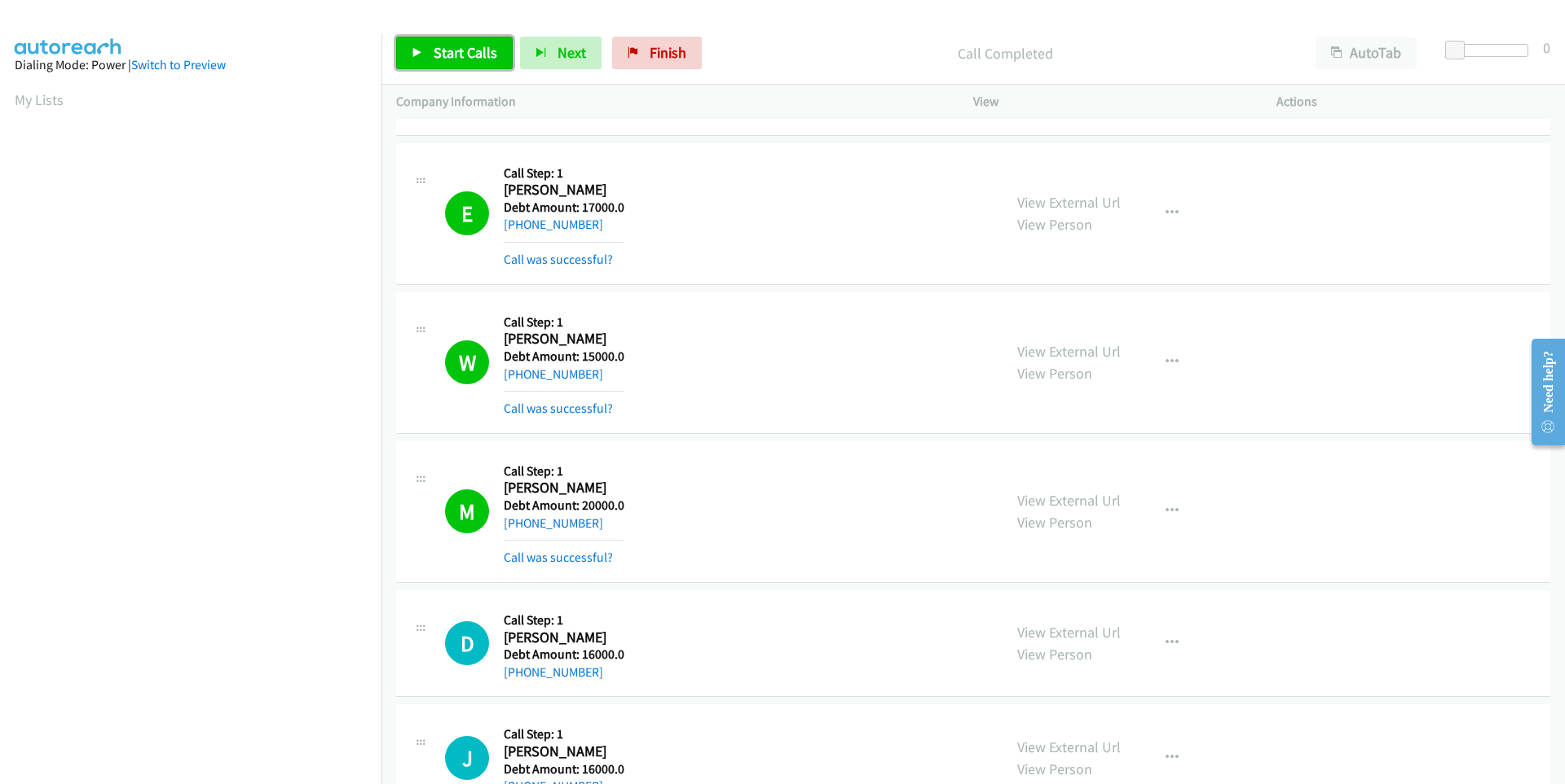
click at [418, 58] on icon at bounding box center [417, 54] width 11 height 11
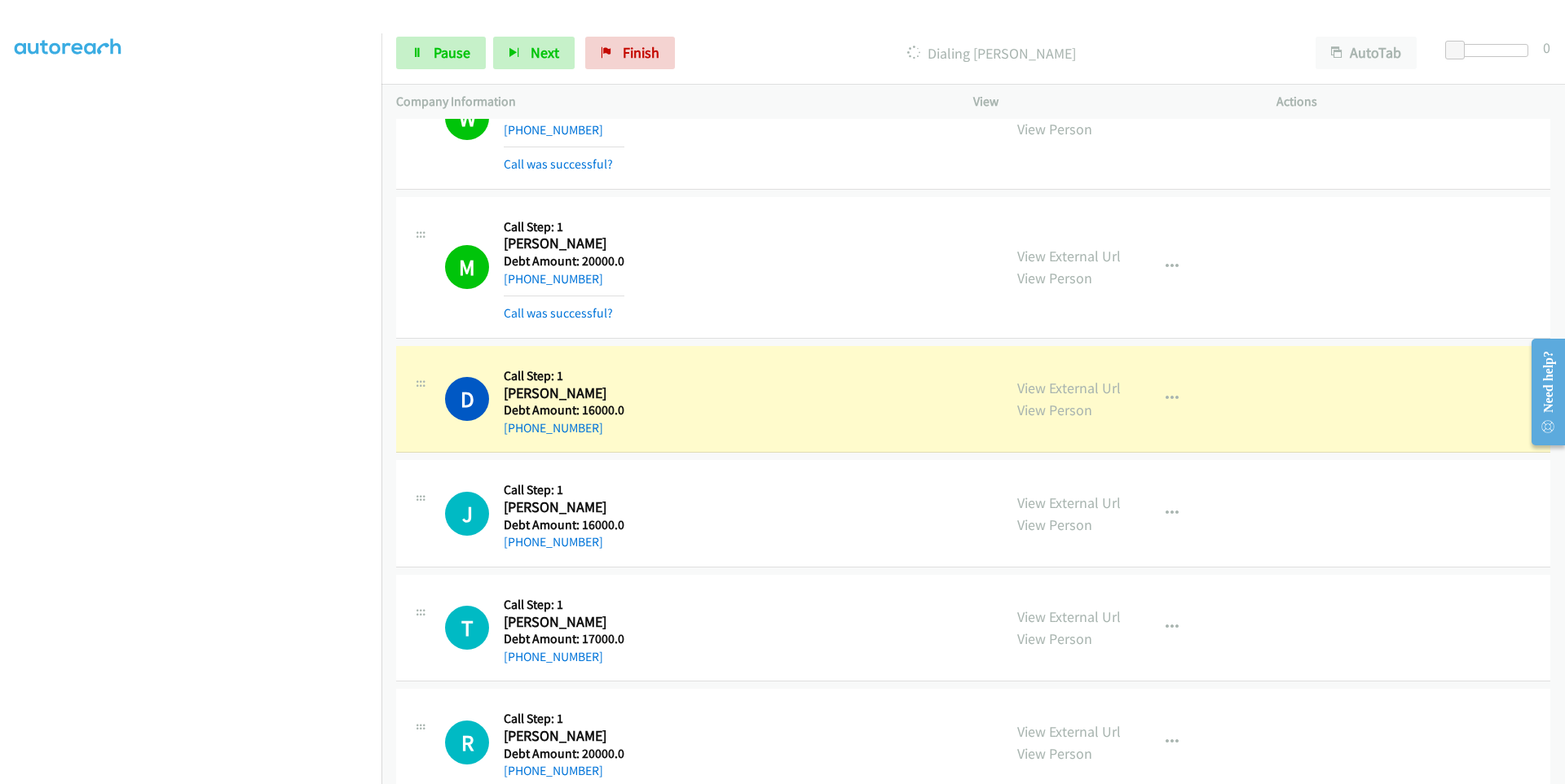
scroll to position [94, 0]
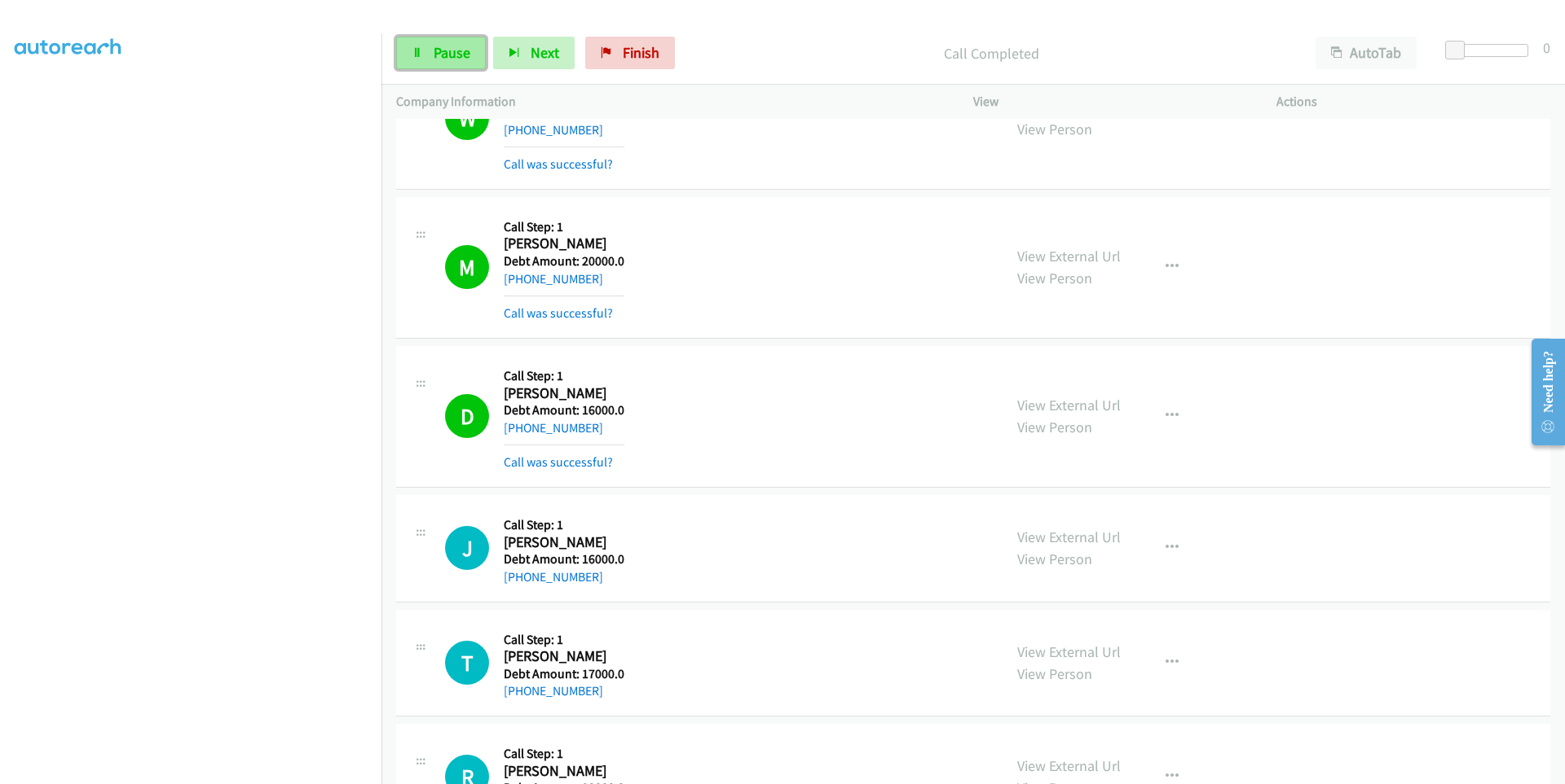
click at [428, 59] on link "Pause" at bounding box center [441, 53] width 90 height 32
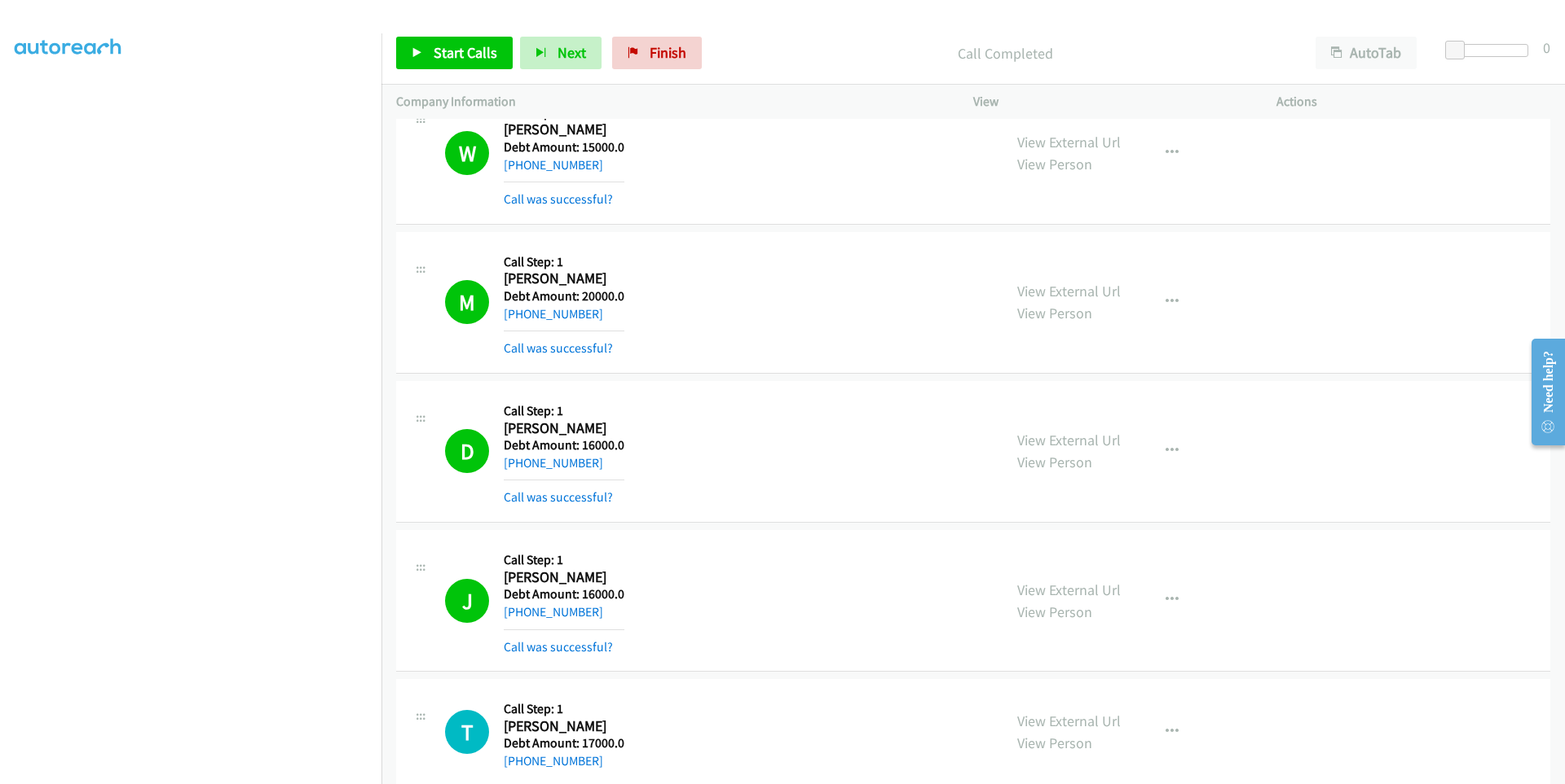
scroll to position [15149, 0]
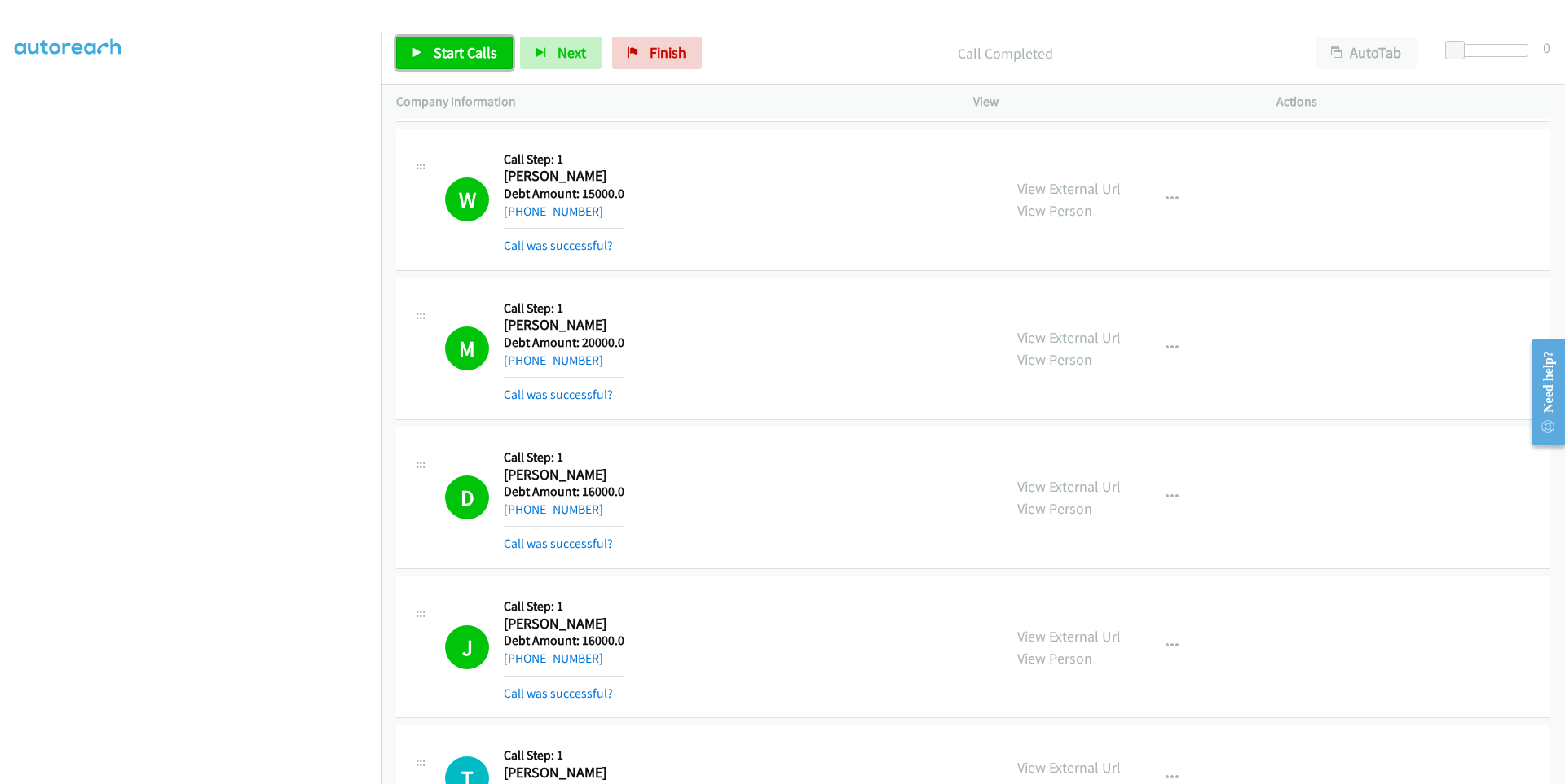
click at [413, 61] on link "Start Calls" at bounding box center [455, 53] width 116 height 32
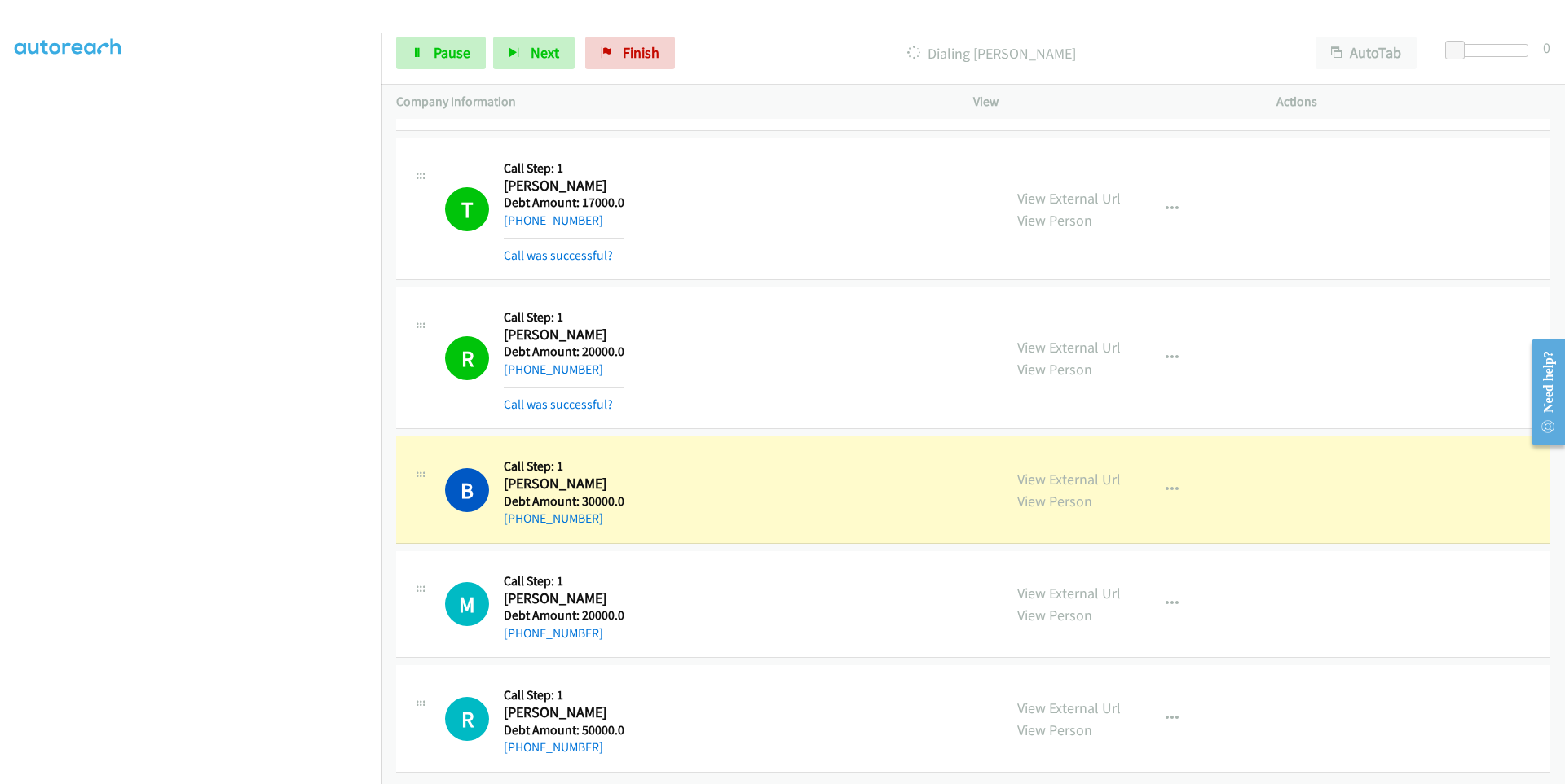
scroll to position [15748, 0]
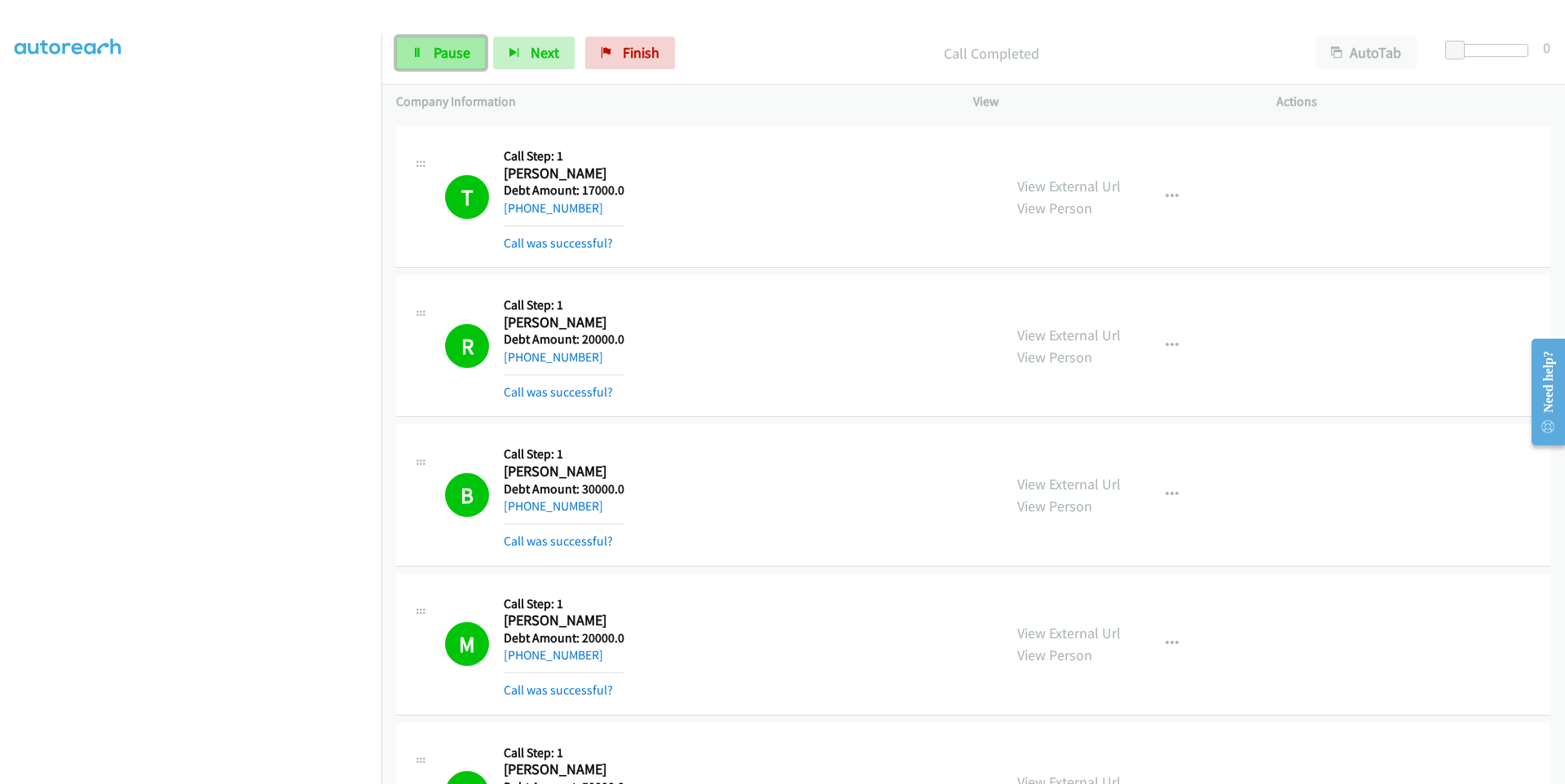
click at [462, 56] on span "Pause" at bounding box center [452, 53] width 37 height 18
click at [417, 45] on link "Start Calls" at bounding box center [455, 53] width 116 height 32
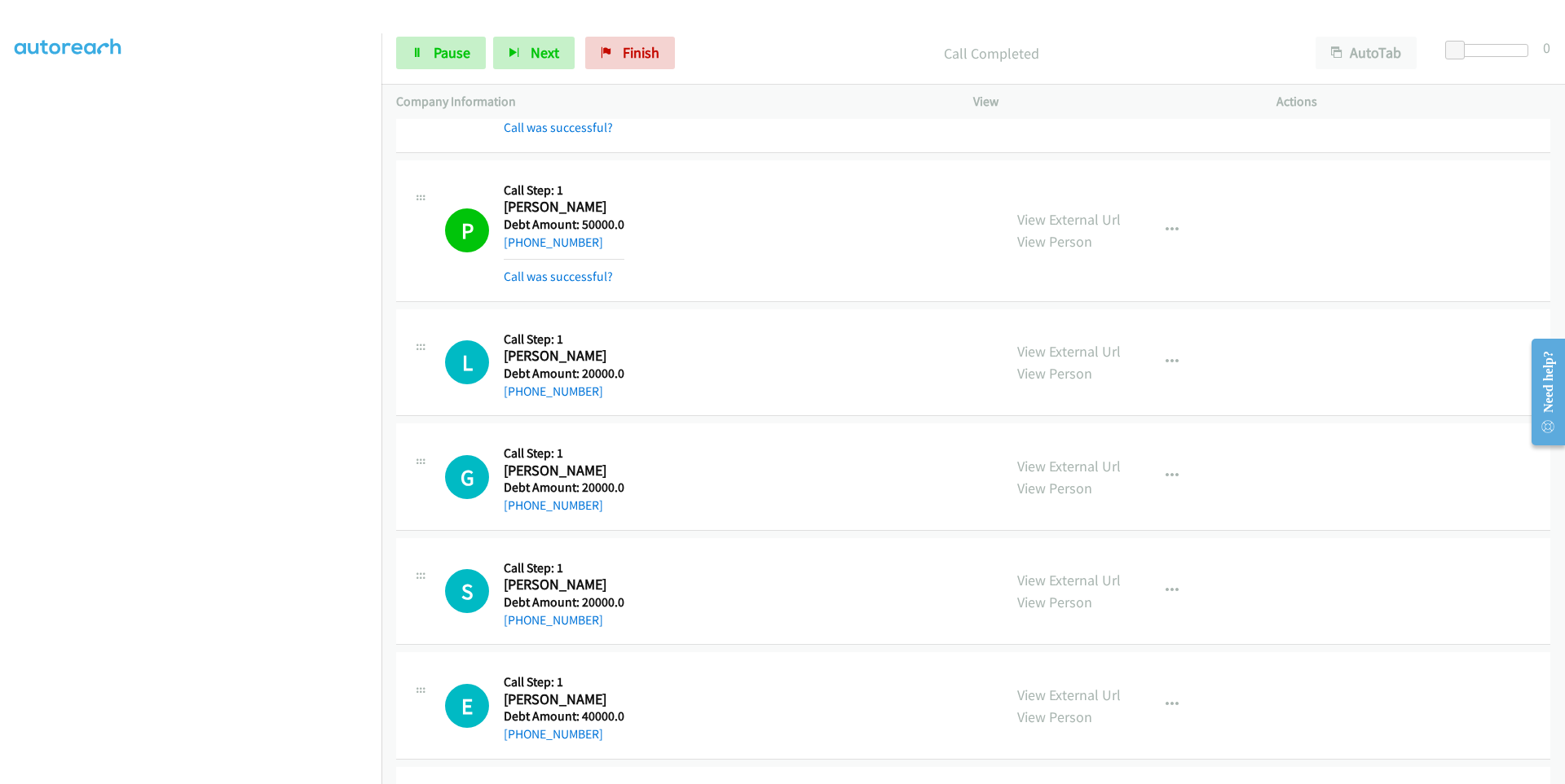
scroll to position [17383, 0]
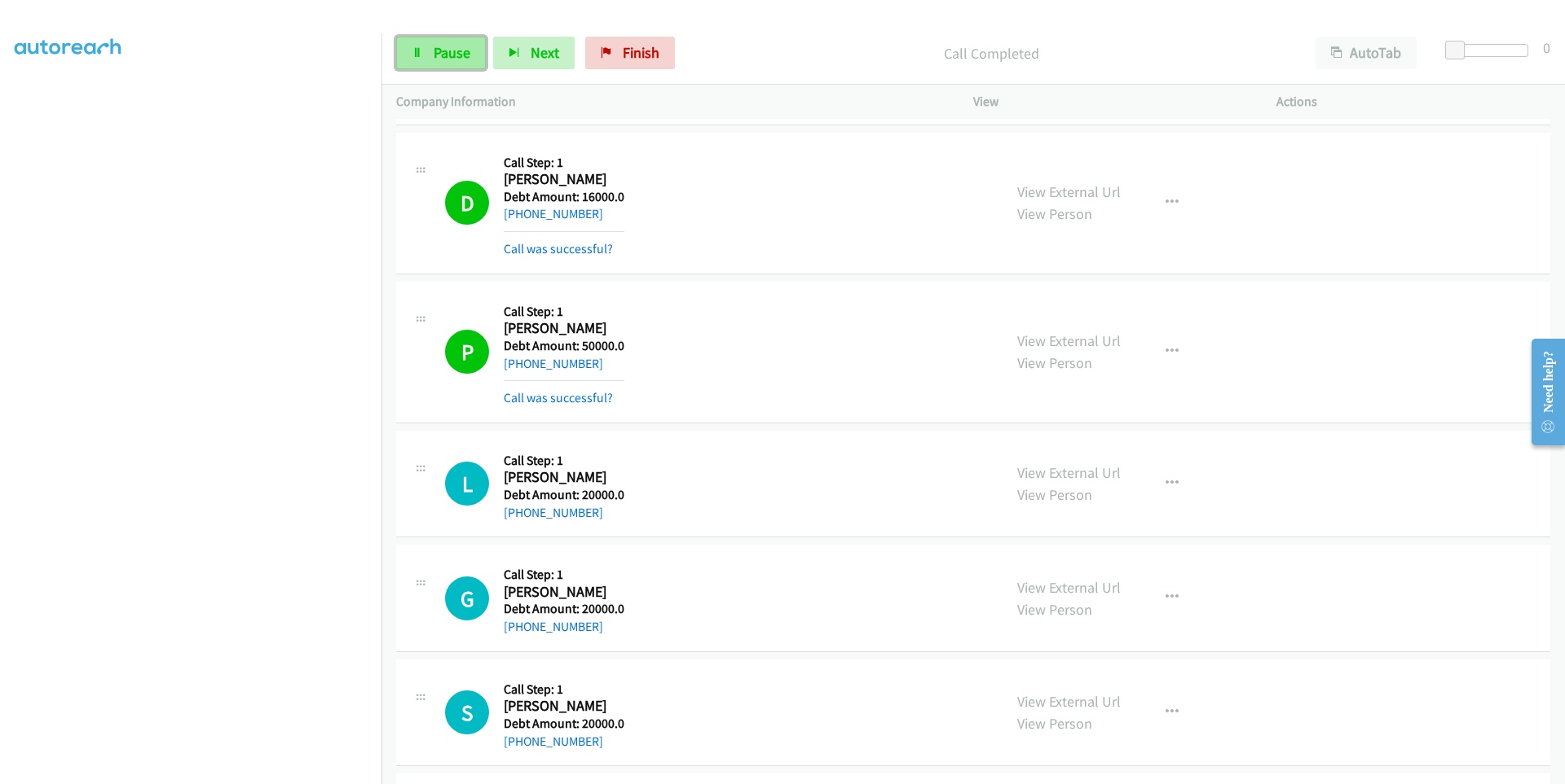
click at [413, 61] on link "Pause" at bounding box center [441, 53] width 90 height 32
click at [413, 61] on link "Start Calls" at bounding box center [455, 53] width 116 height 32
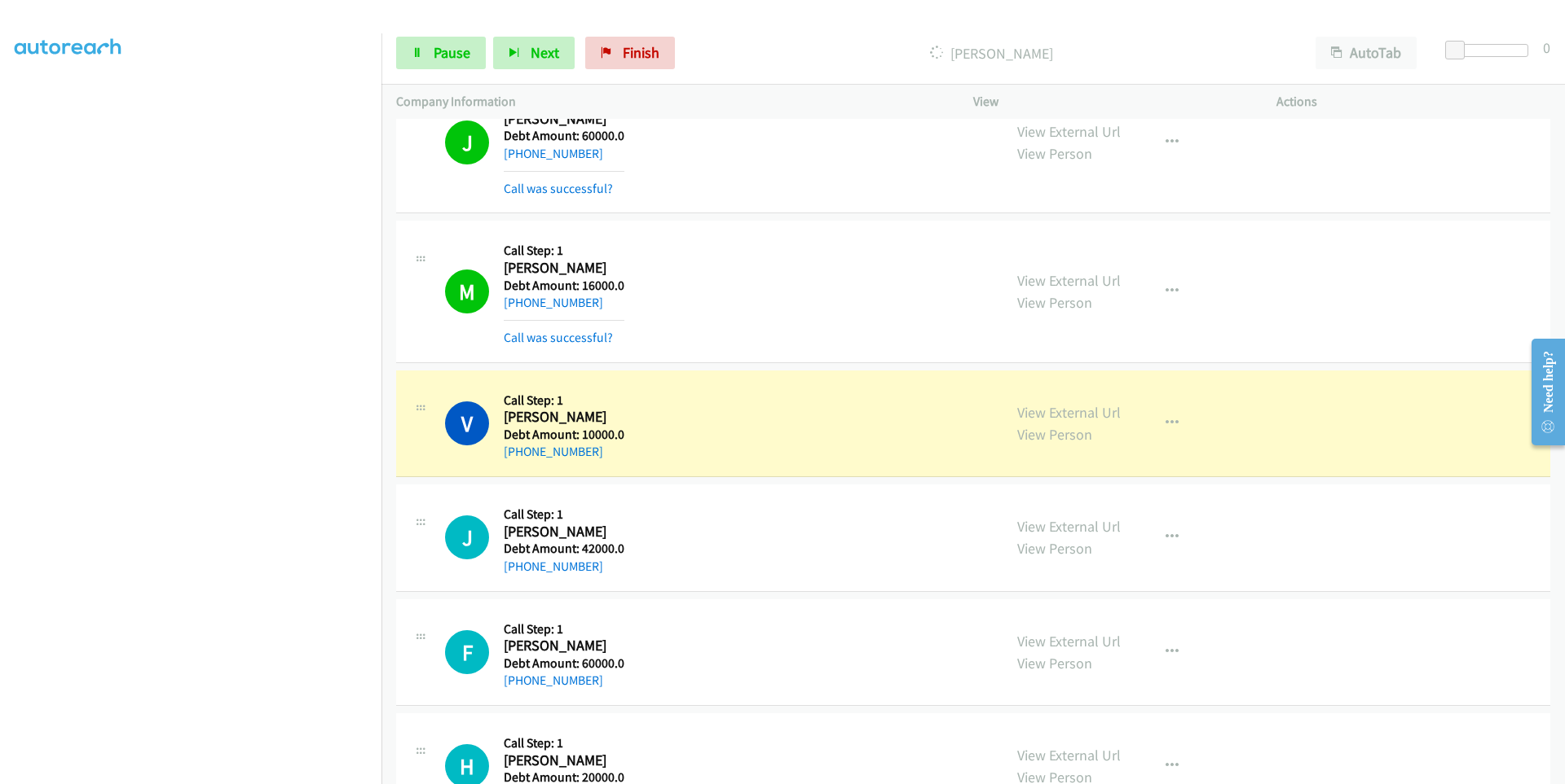
scroll to position [19503, 0]
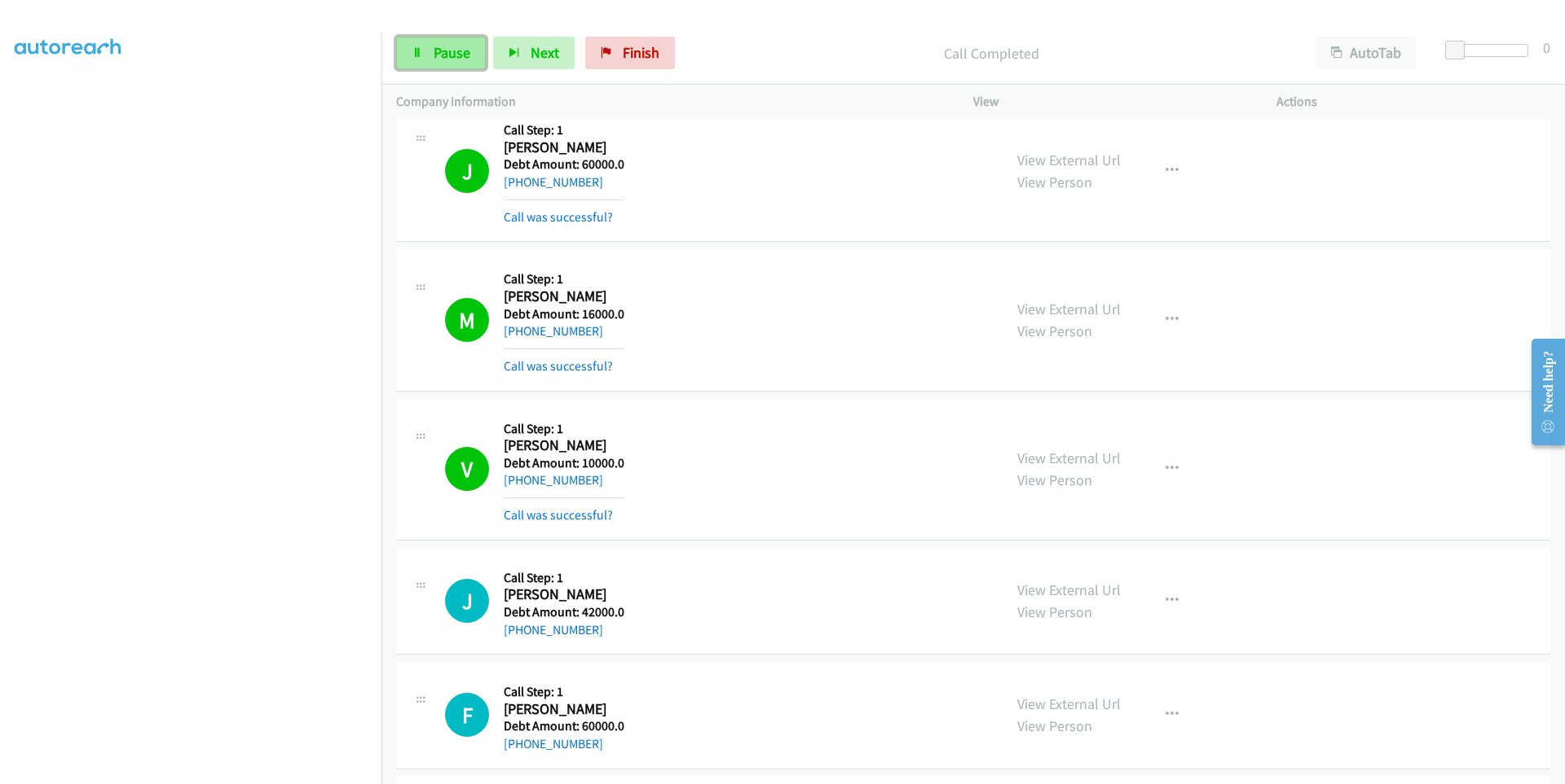
click at [424, 52] on link "Pause" at bounding box center [441, 53] width 90 height 32
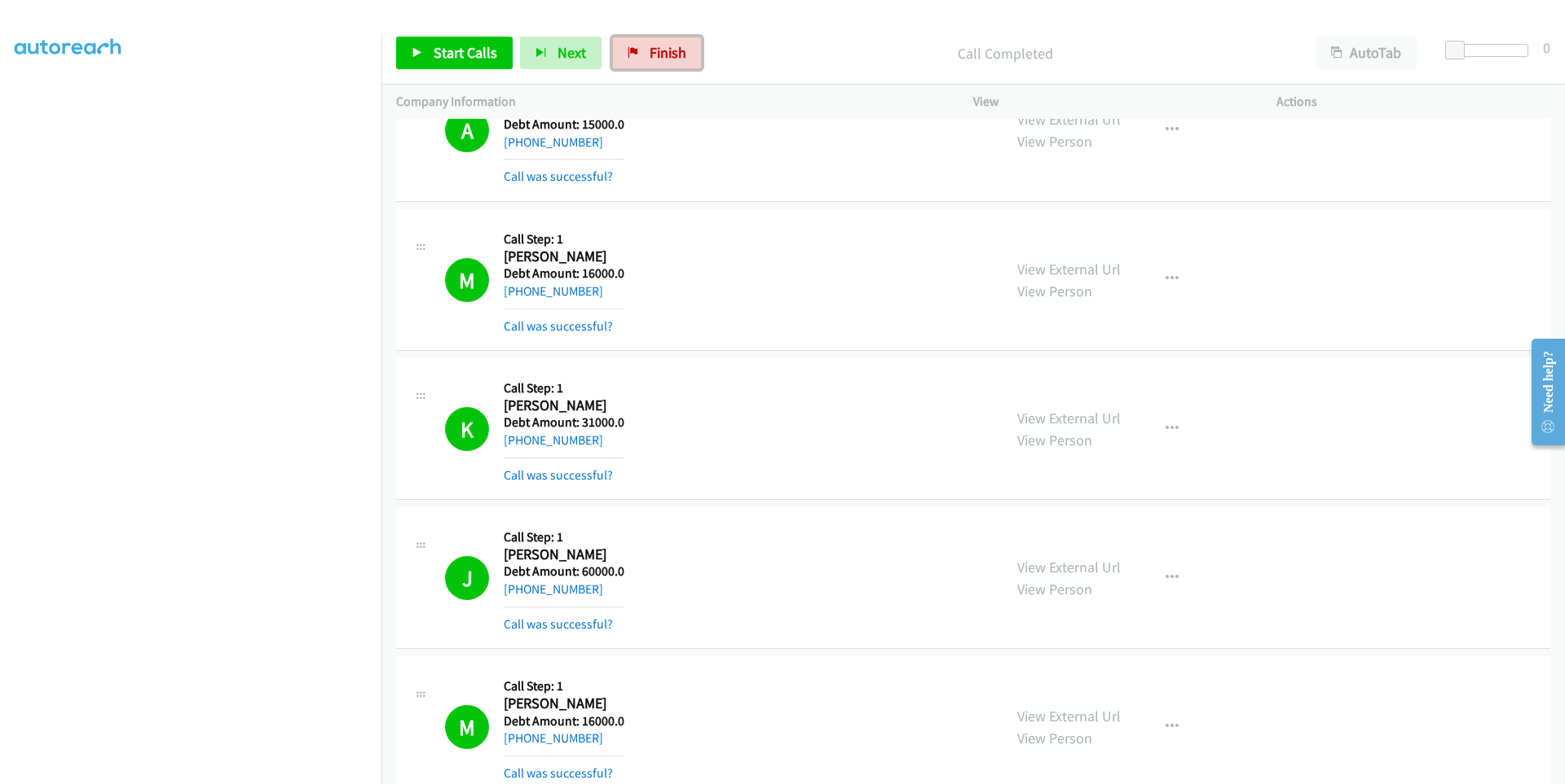
scroll to position [94, 12]
click at [685, 42] on link "Finish" at bounding box center [656, 53] width 90 height 32
